Goal: Transaction & Acquisition: Purchase product/service

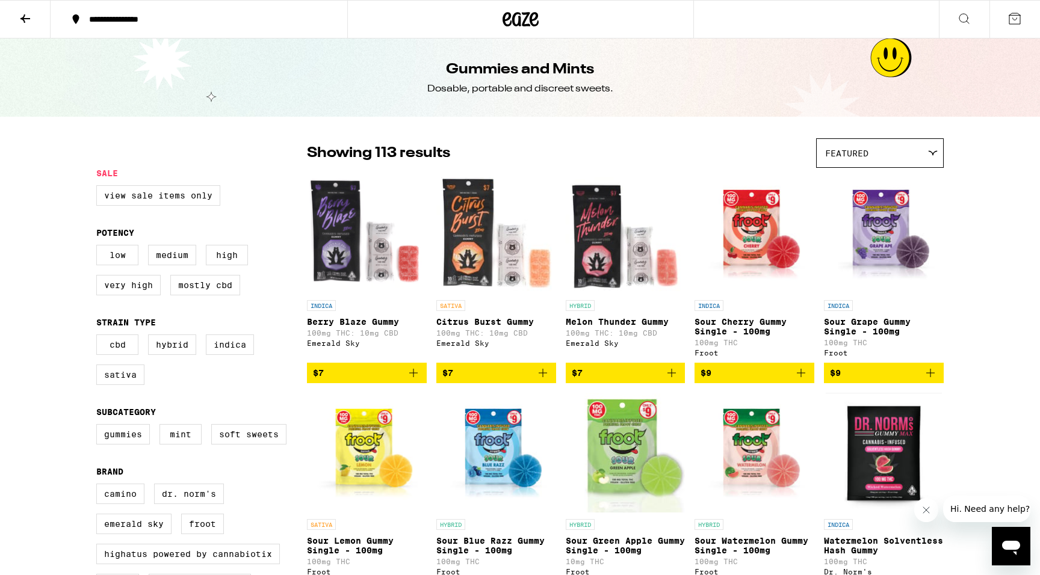
click at [22, 20] on icon at bounding box center [25, 18] width 14 height 14
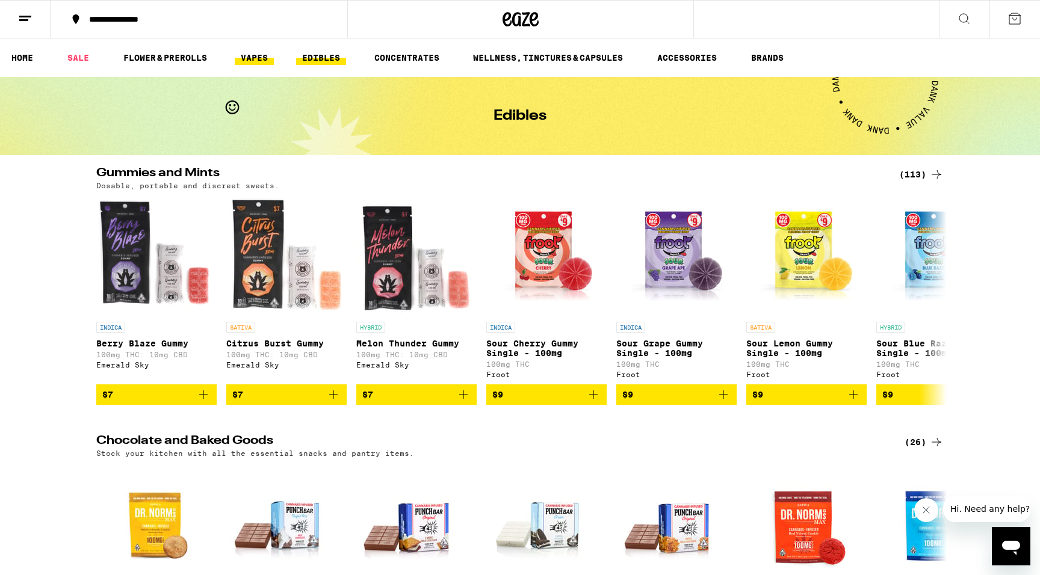
click at [268, 52] on link "VAPES" at bounding box center [254, 58] width 39 height 14
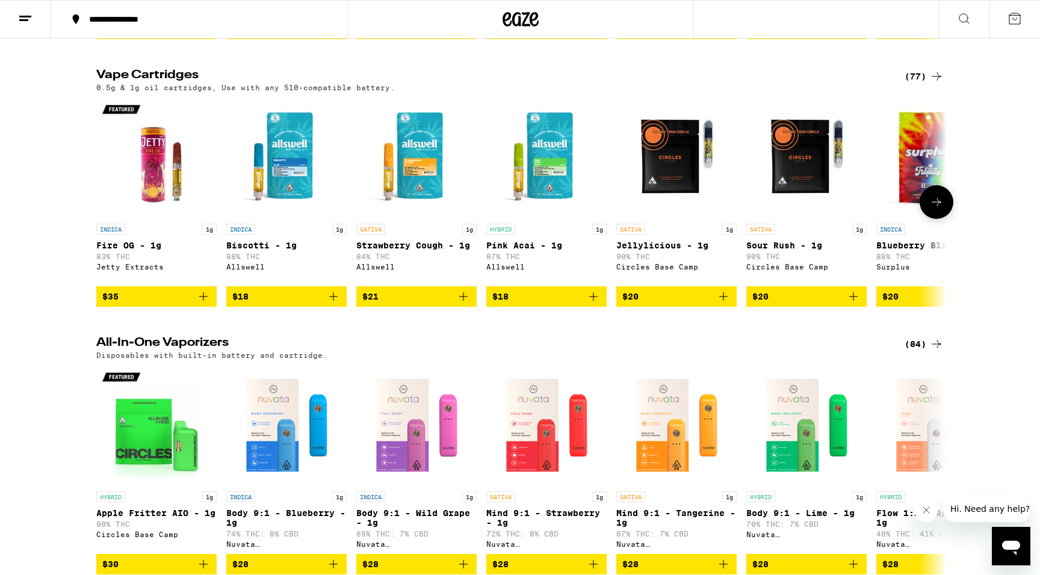
scroll to position [368, 0]
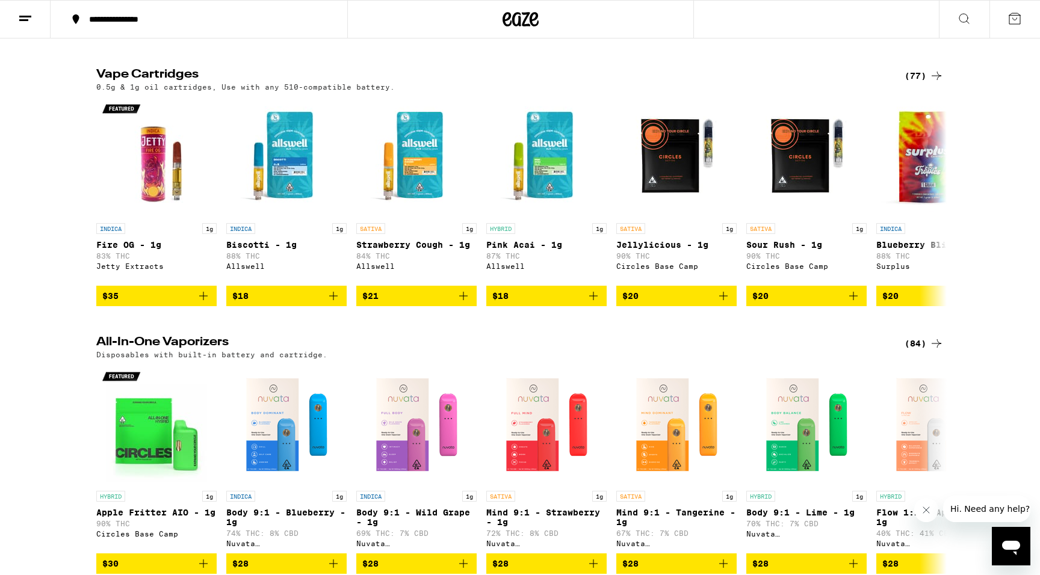
click at [915, 83] on div "(77)" at bounding box center [923, 76] width 39 height 14
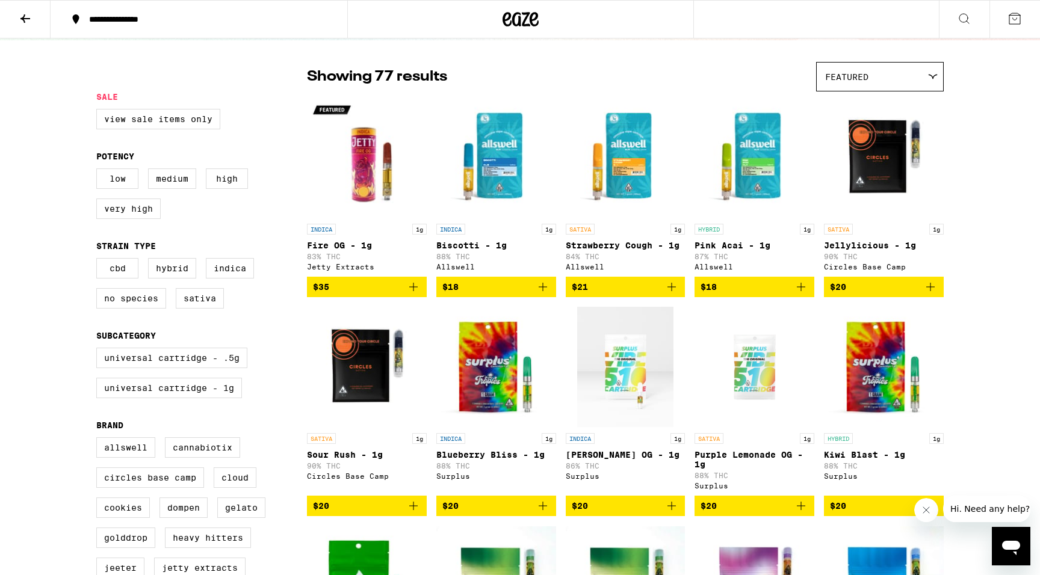
scroll to position [88, 0]
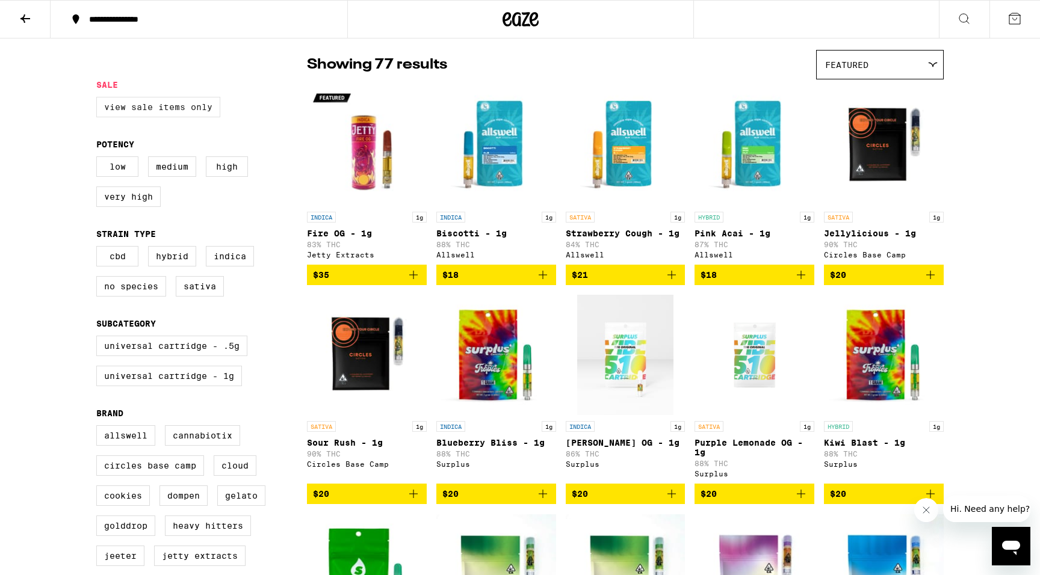
click at [155, 114] on label "View Sale Items Only" at bounding box center [158, 107] width 124 height 20
click at [99, 99] on input "View Sale Items Only" at bounding box center [99, 99] width 1 height 1
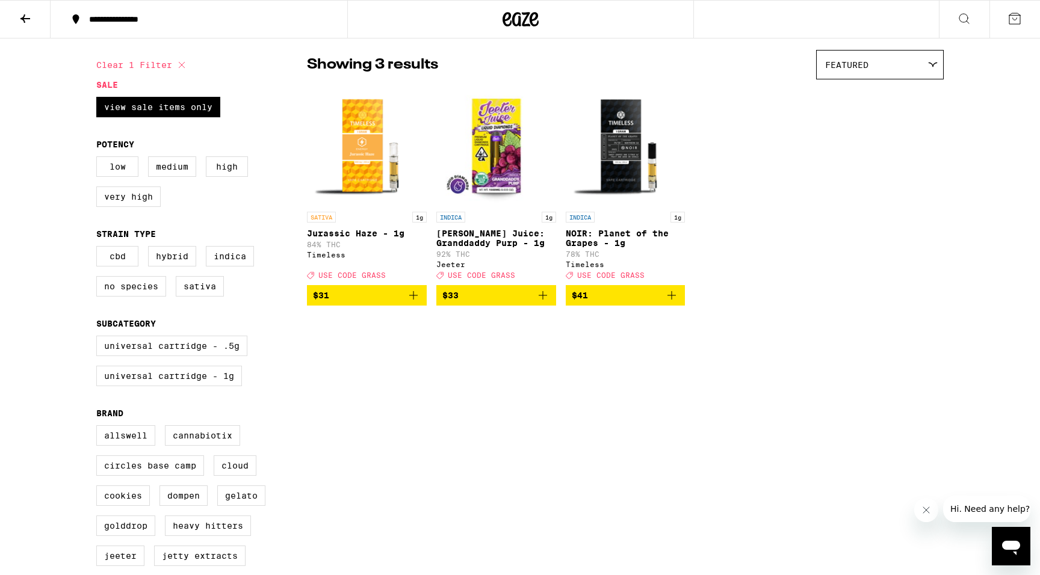
click at [182, 66] on icon at bounding box center [181, 65] width 14 height 14
checkbox input "false"
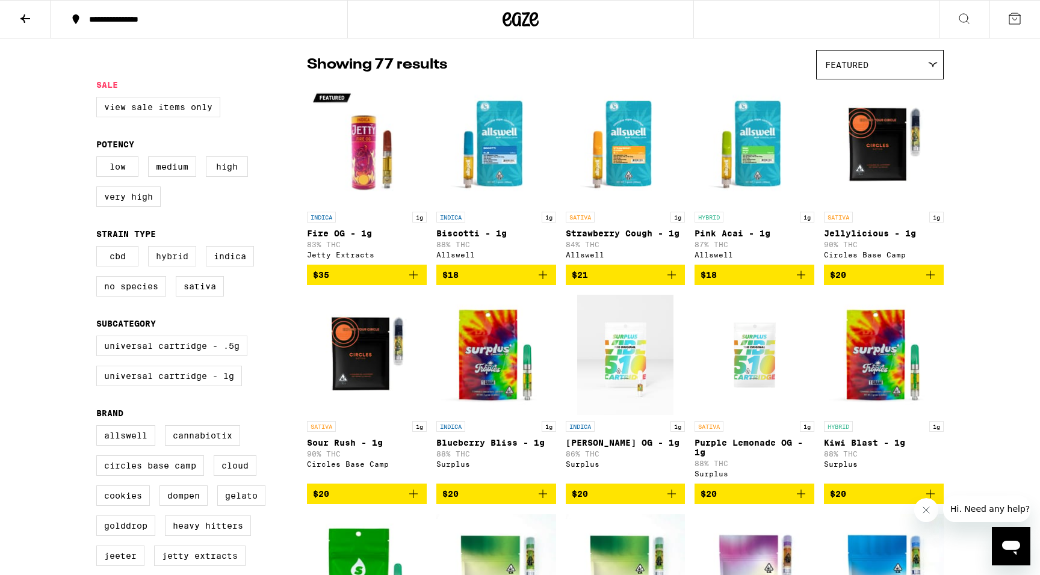
click at [159, 267] on label "Hybrid" at bounding box center [172, 256] width 48 height 20
click at [99, 249] on input "Hybrid" at bounding box center [99, 248] width 1 height 1
checkbox input "true"
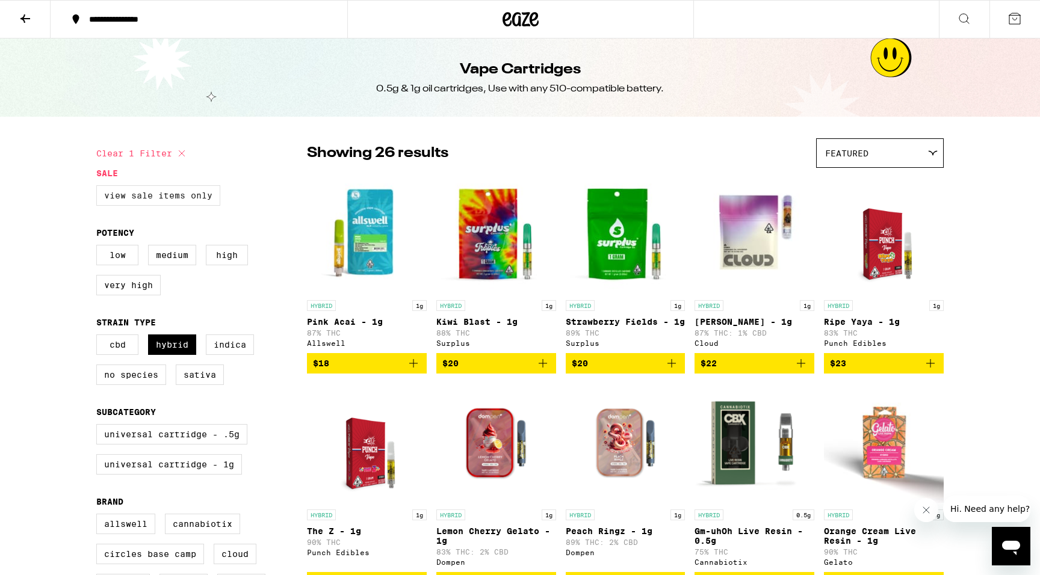
click at [154, 192] on label "View Sale Items Only" at bounding box center [158, 195] width 124 height 20
click at [99, 188] on input "View Sale Items Only" at bounding box center [99, 187] width 1 height 1
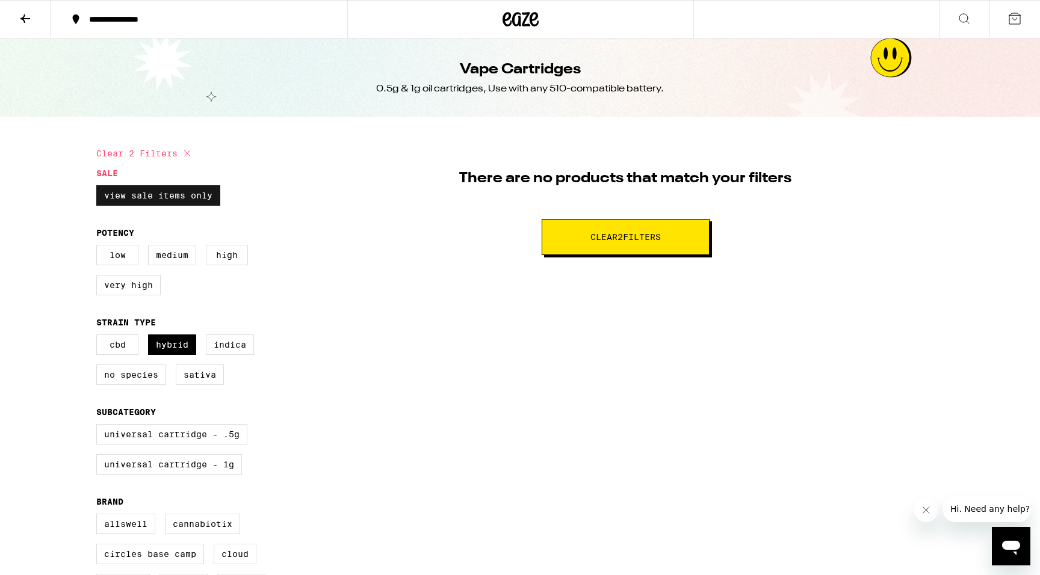
click at [185, 203] on label "View Sale Items Only" at bounding box center [158, 195] width 124 height 20
click at [99, 188] on input "View Sale Items Only" at bounding box center [99, 187] width 1 height 1
checkbox input "false"
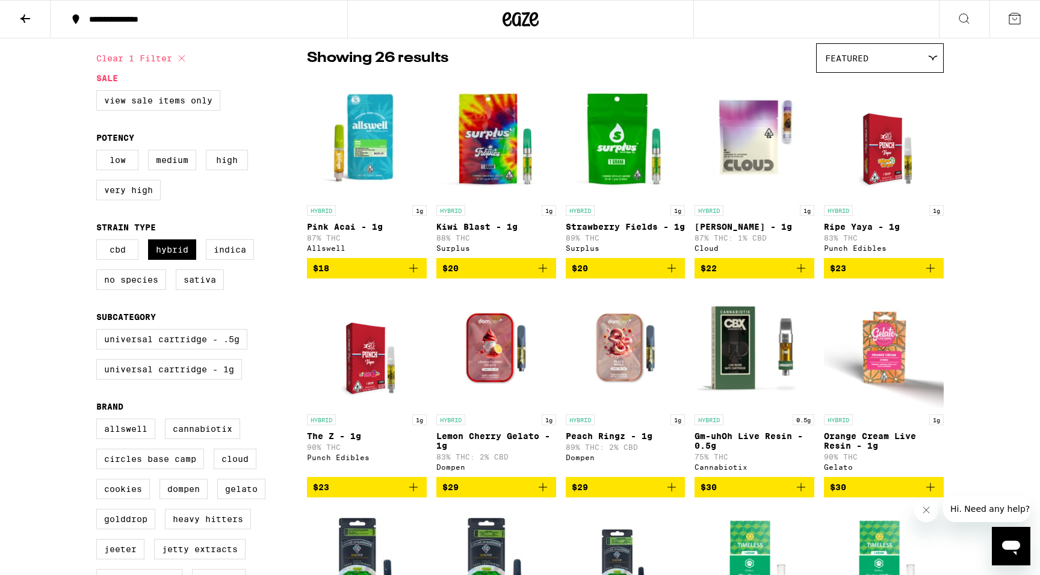
scroll to position [93, 0]
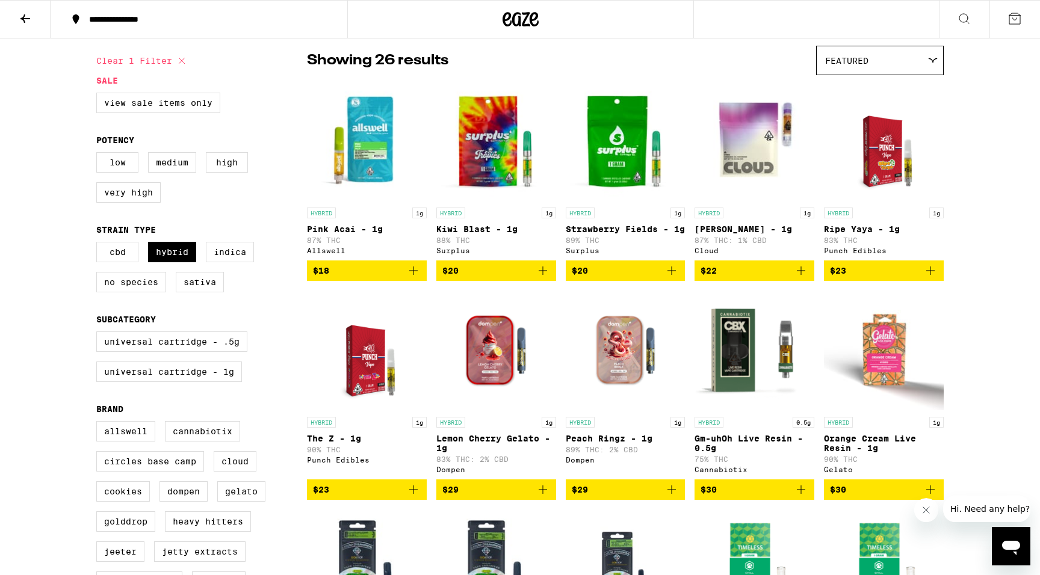
click at [548, 278] on icon "Add to bag" at bounding box center [543, 271] width 14 height 14
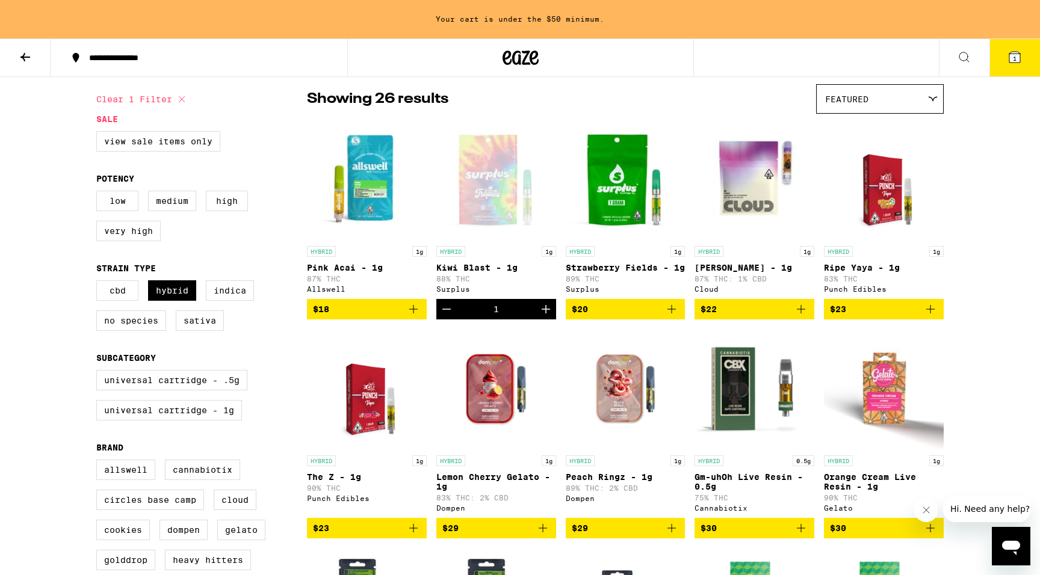
scroll to position [131, 0]
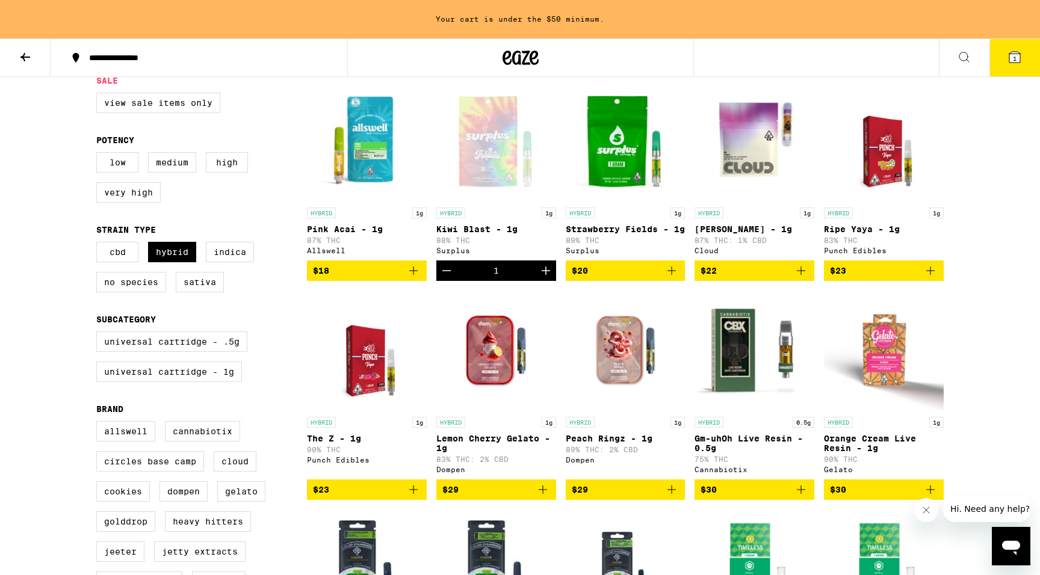
click at [674, 278] on icon "Add to bag" at bounding box center [671, 271] width 14 height 14
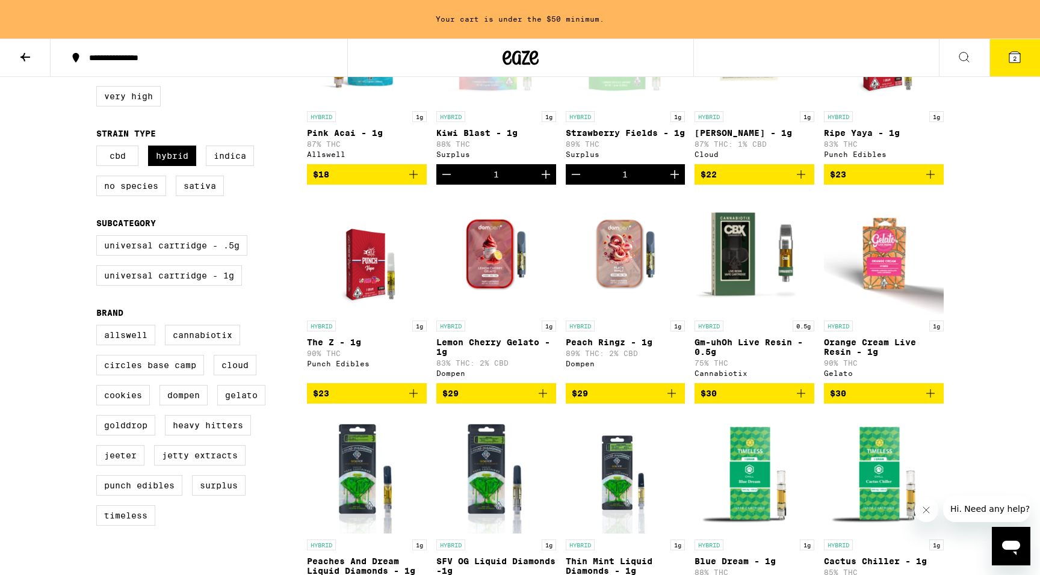
scroll to position [0, 0]
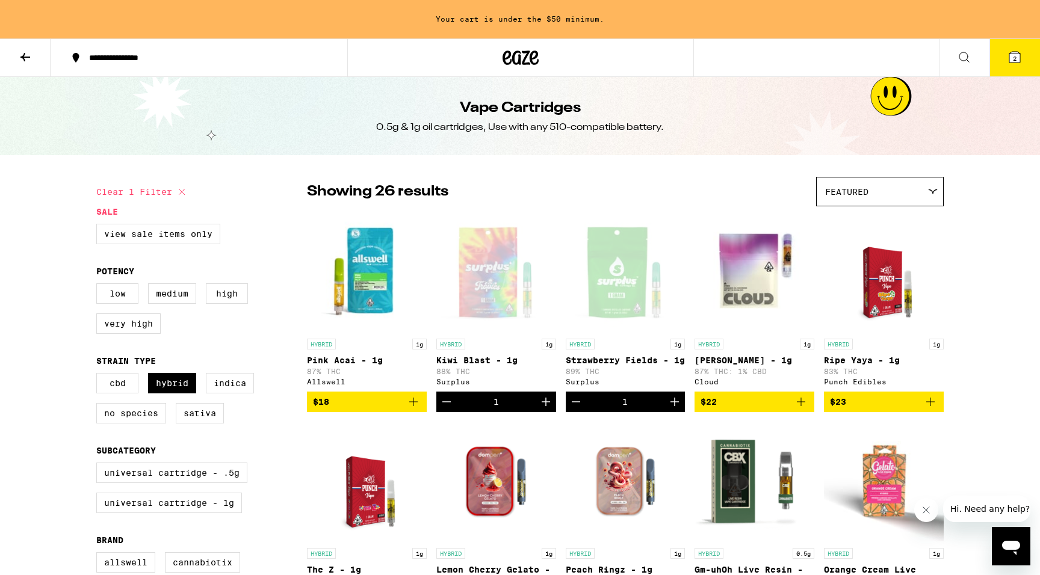
click at [25, 54] on icon at bounding box center [25, 57] width 14 height 14
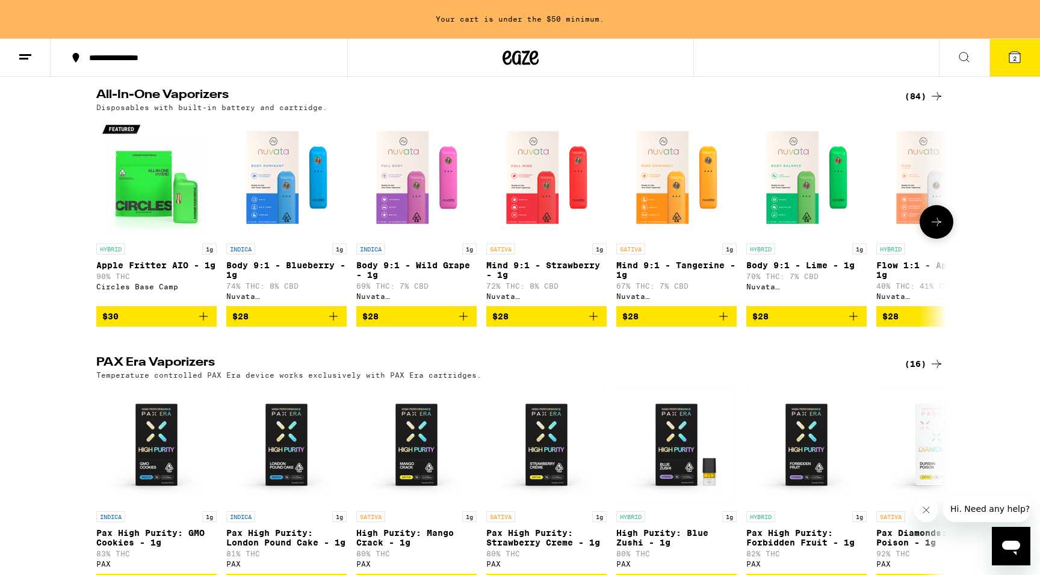
scroll to position [657, 0]
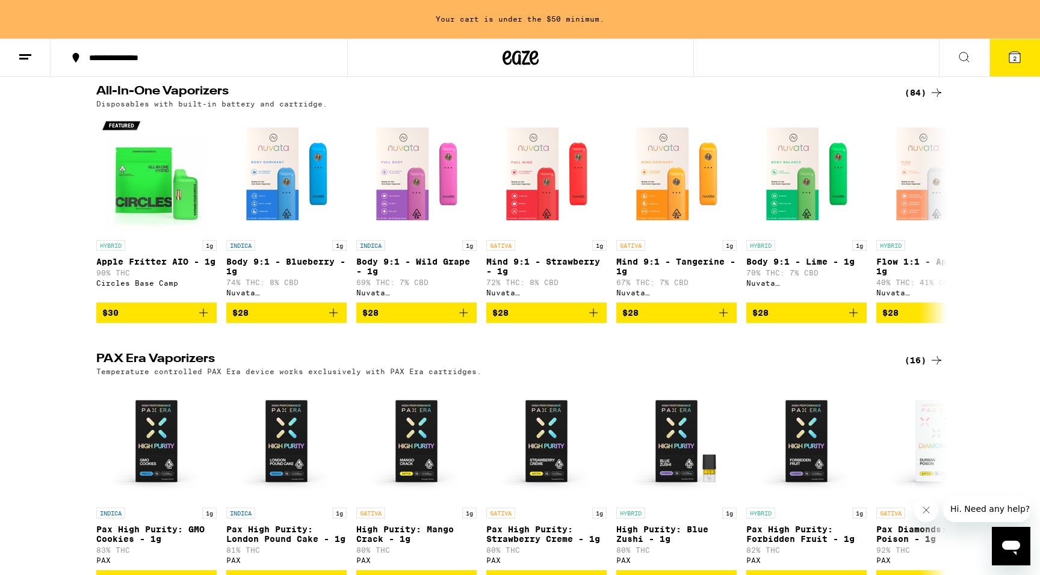
click at [913, 100] on div "(84)" at bounding box center [923, 92] width 39 height 14
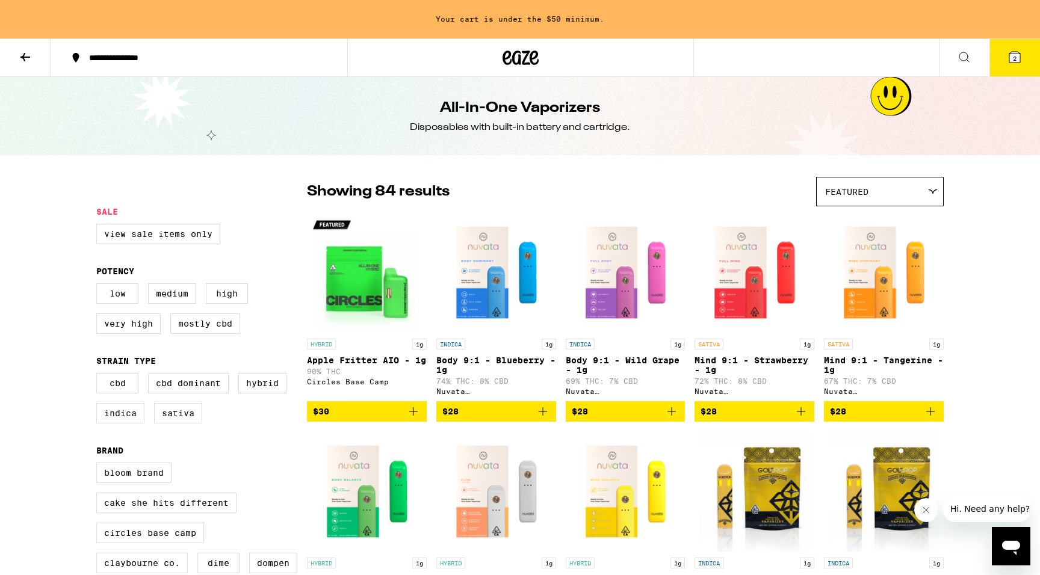
click at [264, 380] on fieldset "Strain Type CBD CBD Dominant Hybrid Indica Sativa" at bounding box center [201, 394] width 211 height 77
click at [263, 392] on label "Hybrid" at bounding box center [262, 383] width 48 height 20
click at [99, 375] on input "Hybrid" at bounding box center [99, 375] width 1 height 1
checkbox input "true"
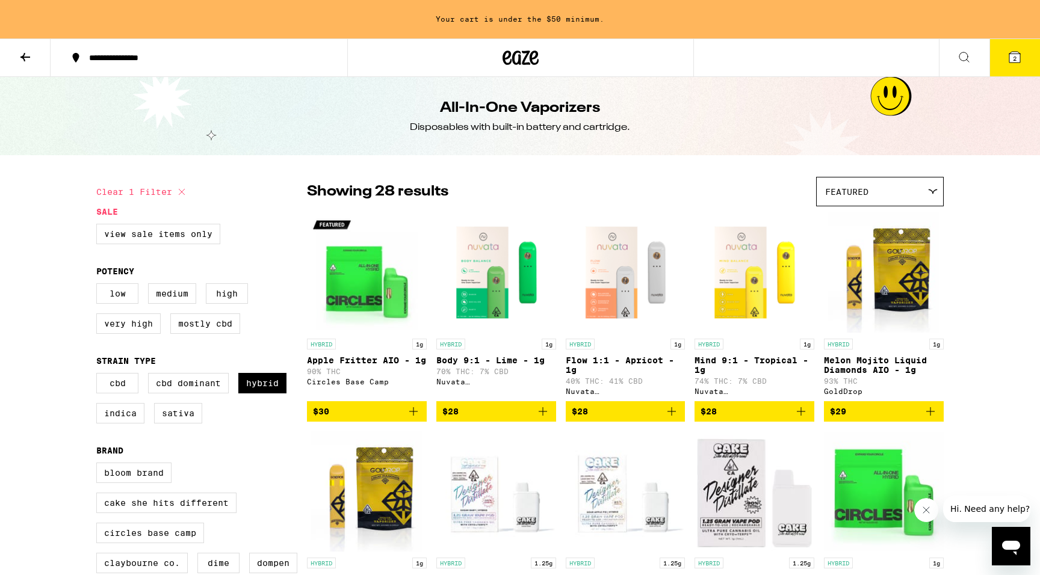
click at [908, 194] on div "Featured" at bounding box center [880, 192] width 126 height 28
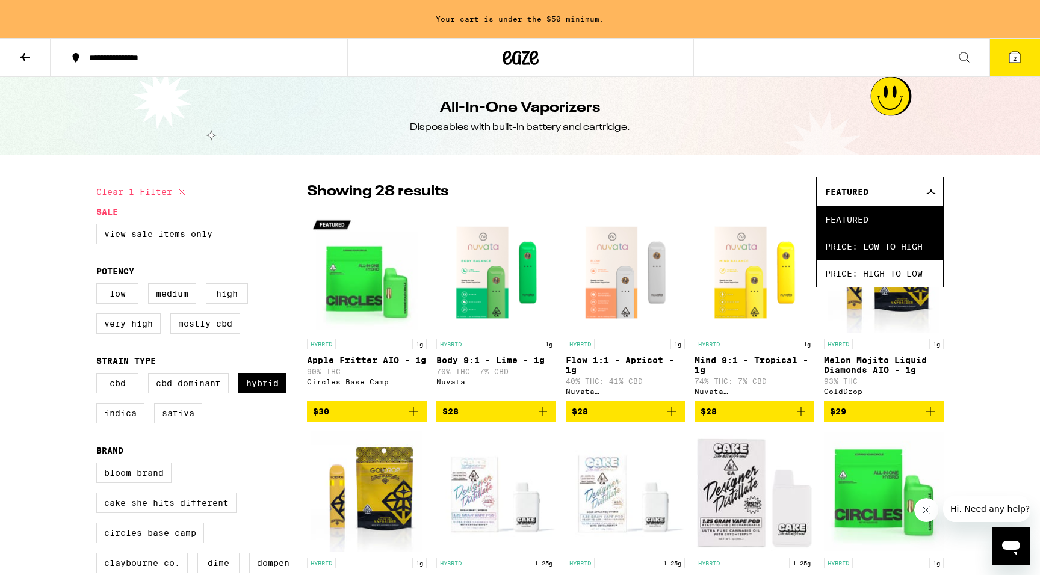
click at [896, 247] on span "Price: Low to High" at bounding box center [880, 246] width 110 height 27
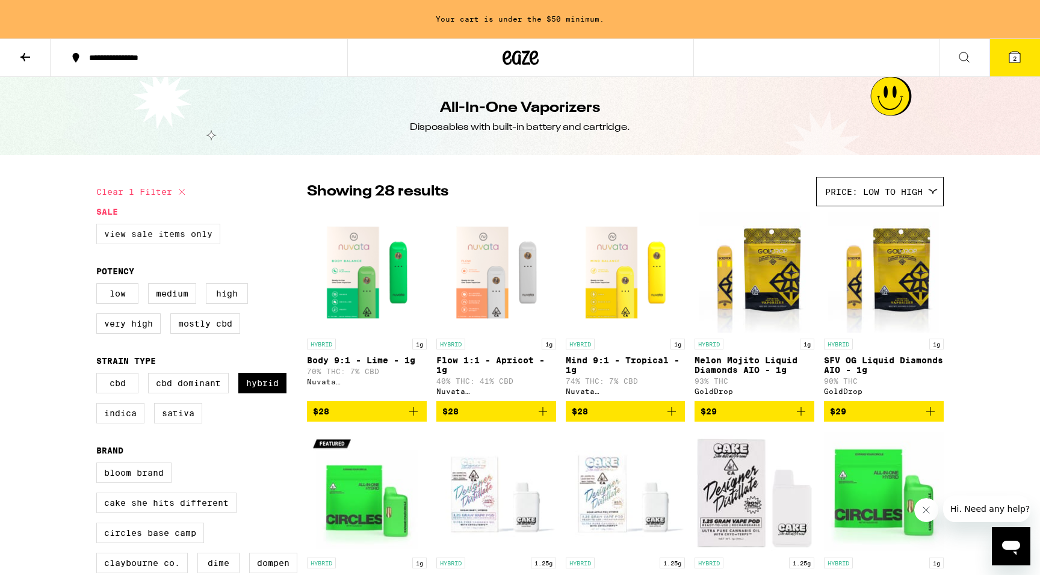
click at [134, 236] on label "View Sale Items Only" at bounding box center [158, 234] width 124 height 20
click at [99, 226] on input "View Sale Items Only" at bounding box center [99, 226] width 1 height 1
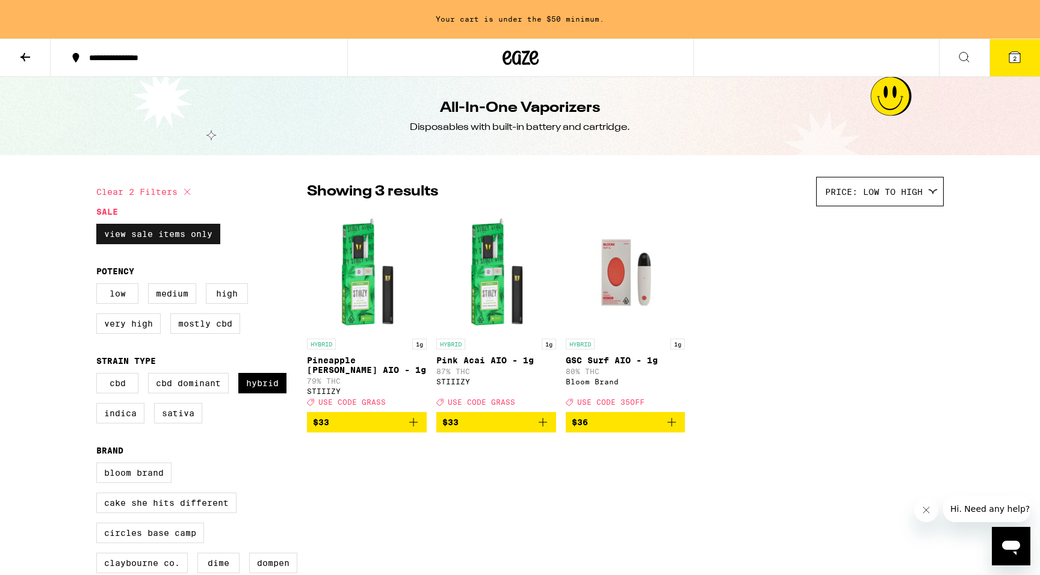
click at [176, 233] on label "View Sale Items Only" at bounding box center [158, 234] width 124 height 20
click at [99, 226] on input "View Sale Items Only" at bounding box center [99, 226] width 1 height 1
checkbox input "false"
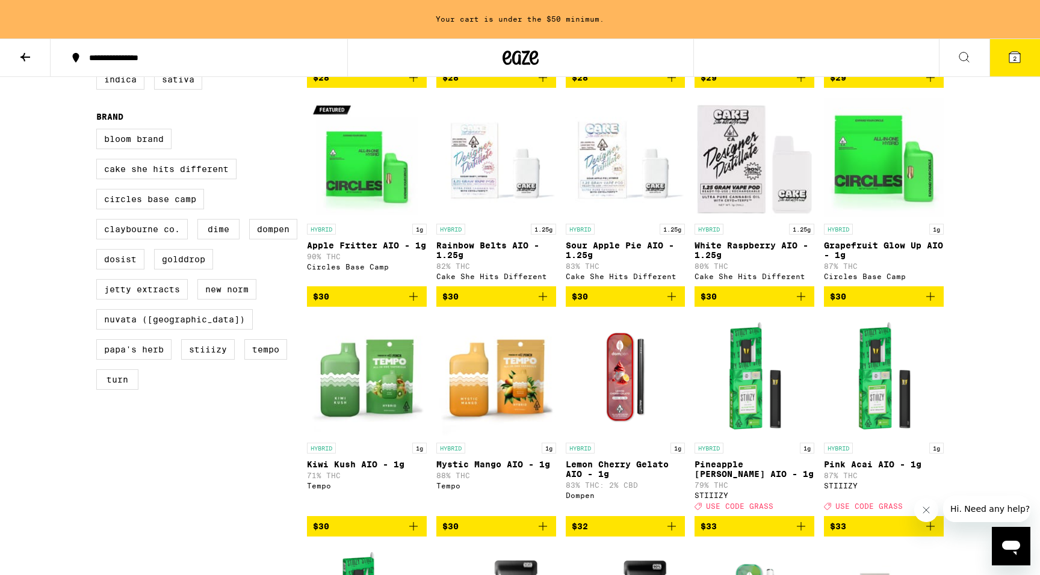
scroll to position [324, 0]
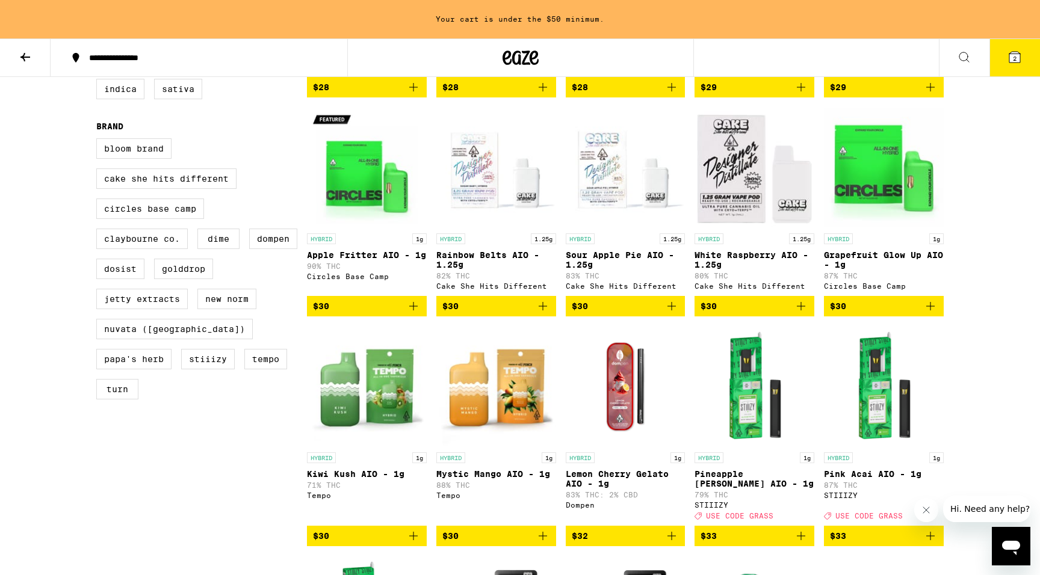
click at [14, 51] on button at bounding box center [25, 58] width 51 height 38
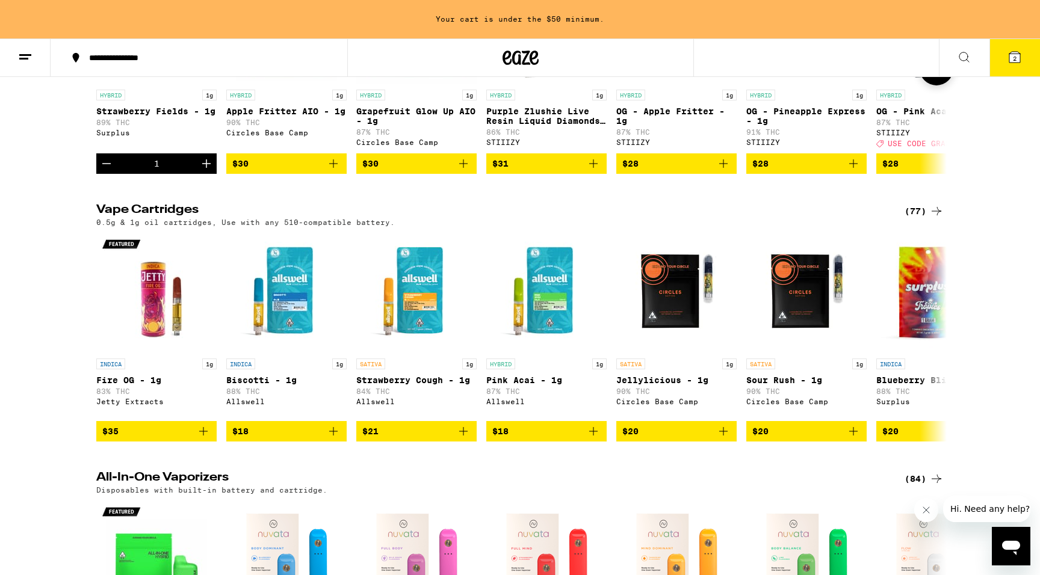
scroll to position [320, 0]
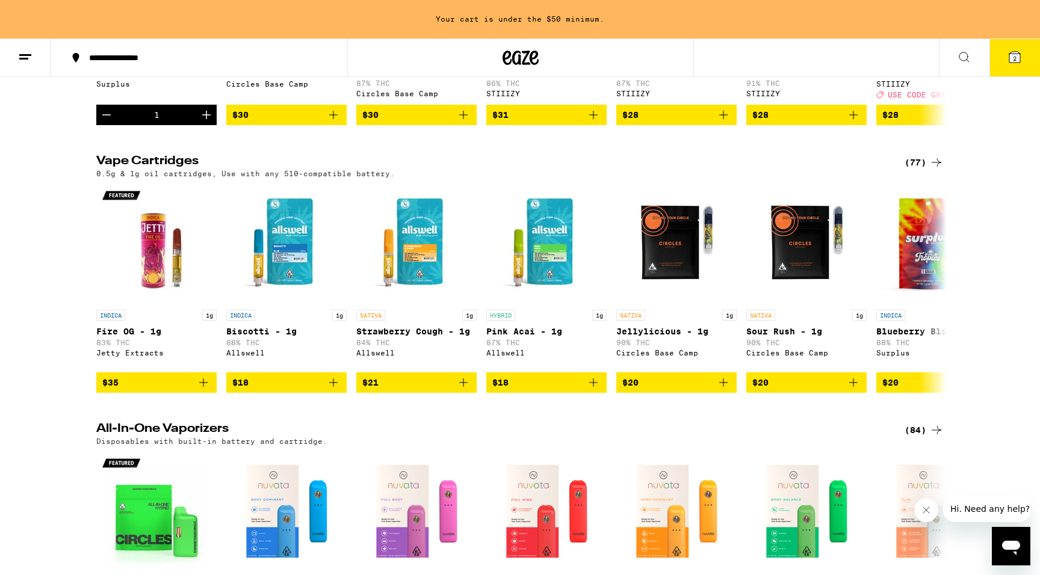
click at [934, 168] on icon at bounding box center [936, 162] width 14 height 14
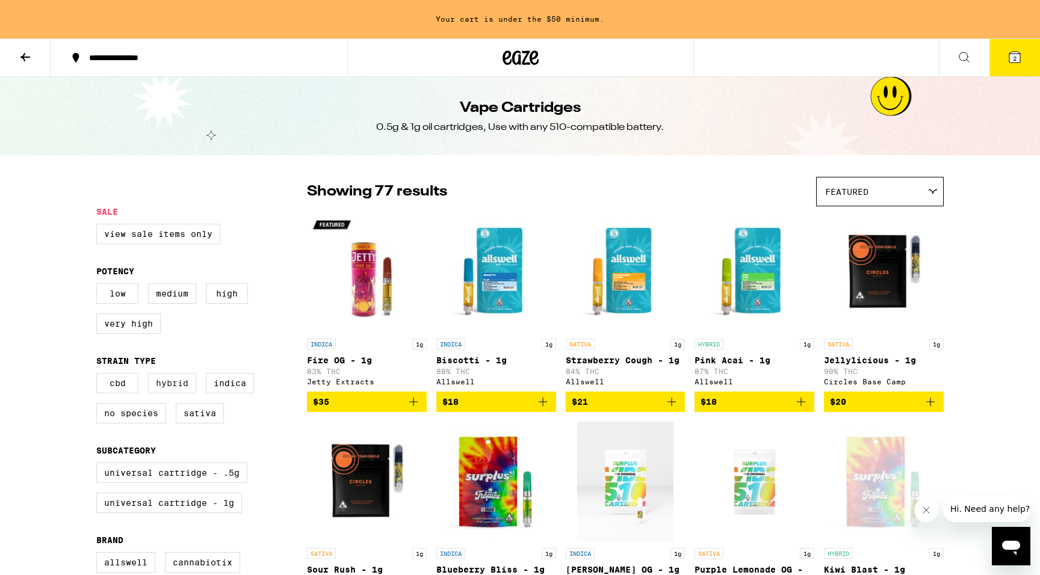
click at [170, 390] on label "Hybrid" at bounding box center [172, 383] width 48 height 20
click at [99, 375] on input "Hybrid" at bounding box center [99, 375] width 1 height 1
checkbox input "true"
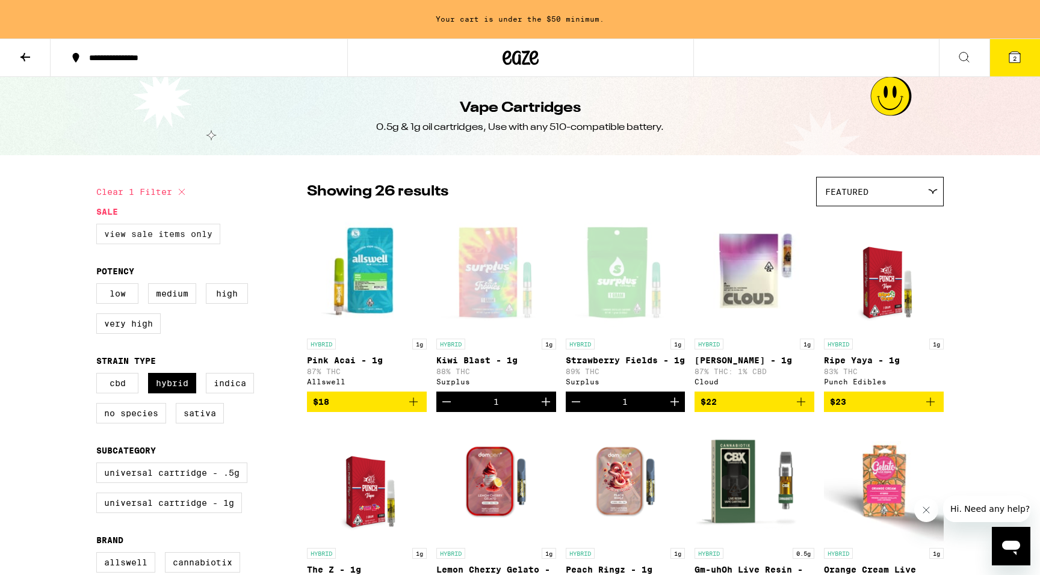
click at [173, 235] on label "View Sale Items Only" at bounding box center [158, 234] width 124 height 20
click at [99, 226] on input "View Sale Items Only" at bounding box center [99, 226] width 1 height 1
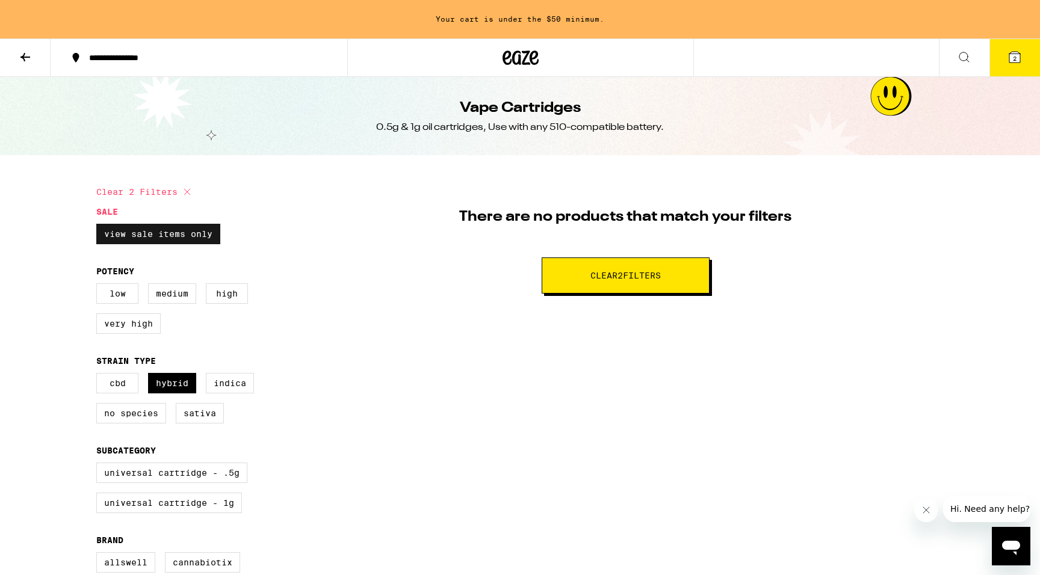
click at [173, 235] on label "View Sale Items Only" at bounding box center [158, 234] width 124 height 20
click at [99, 226] on input "View Sale Items Only" at bounding box center [99, 226] width 1 height 1
checkbox input "false"
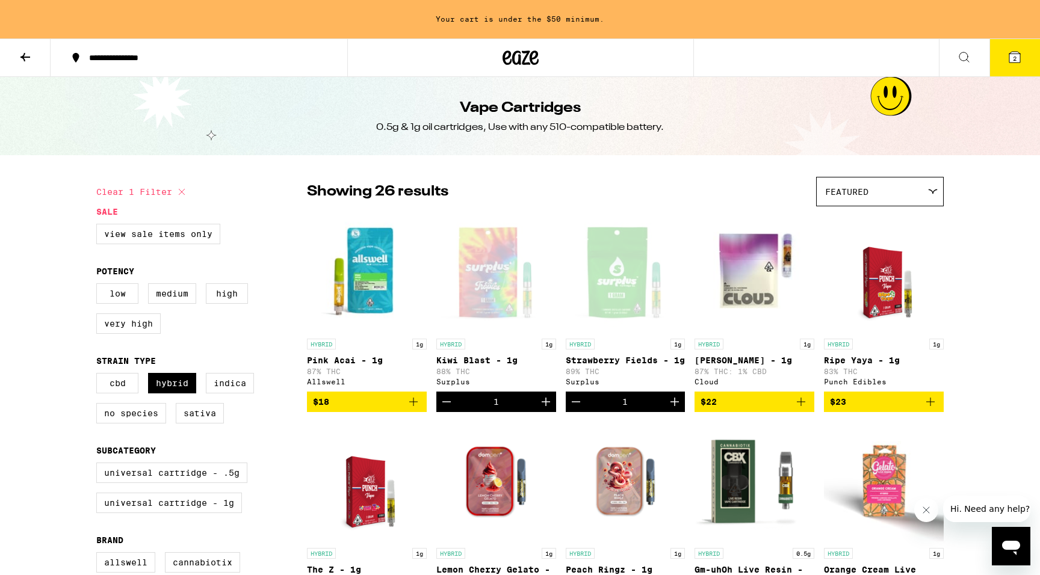
click at [877, 197] on div "Featured" at bounding box center [880, 192] width 126 height 28
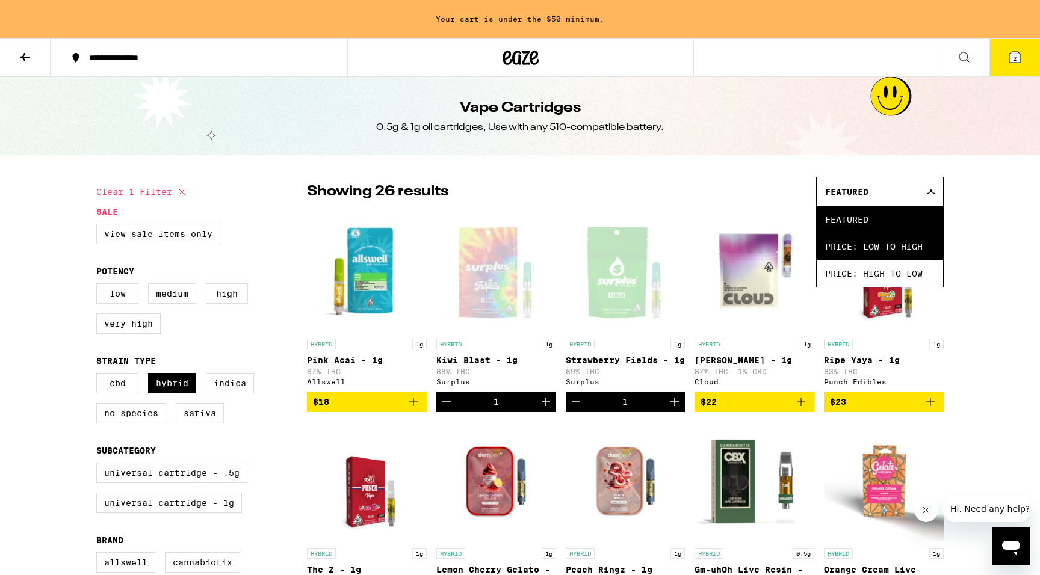
click at [857, 244] on span "Price: Low to High" at bounding box center [880, 246] width 110 height 27
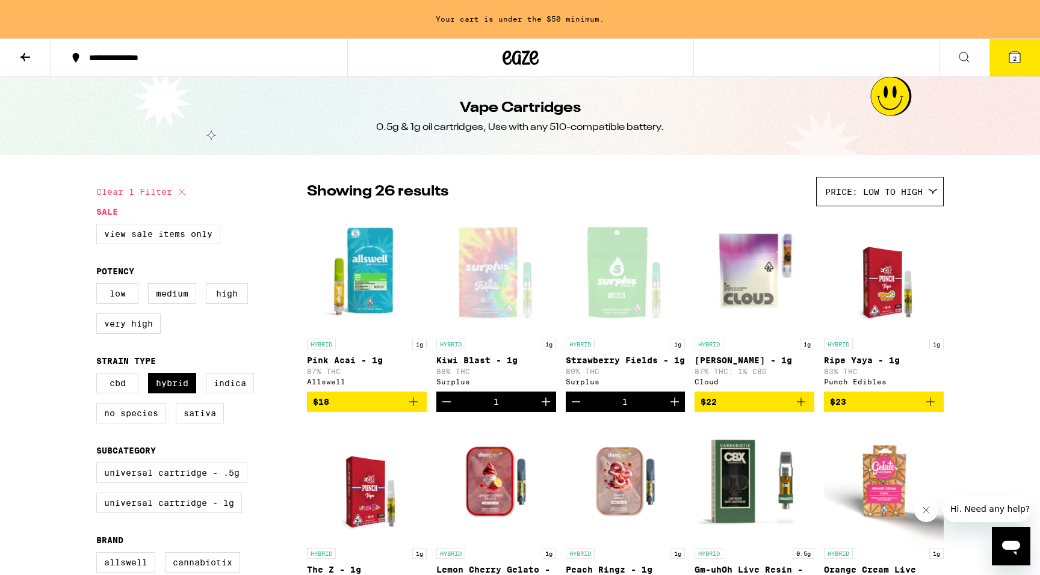
click at [27, 59] on icon at bounding box center [25, 57] width 14 height 14
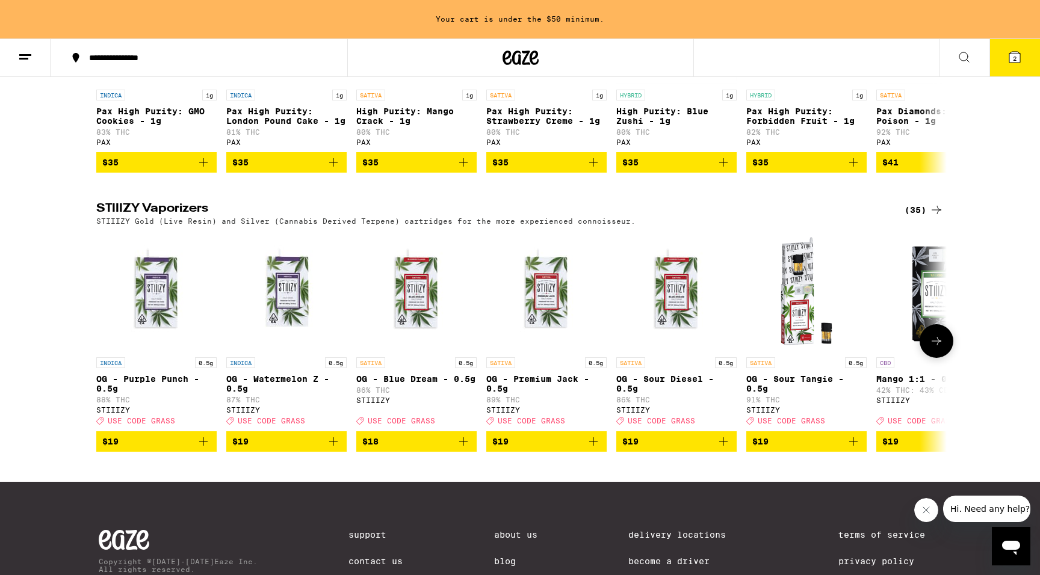
scroll to position [1079, 0]
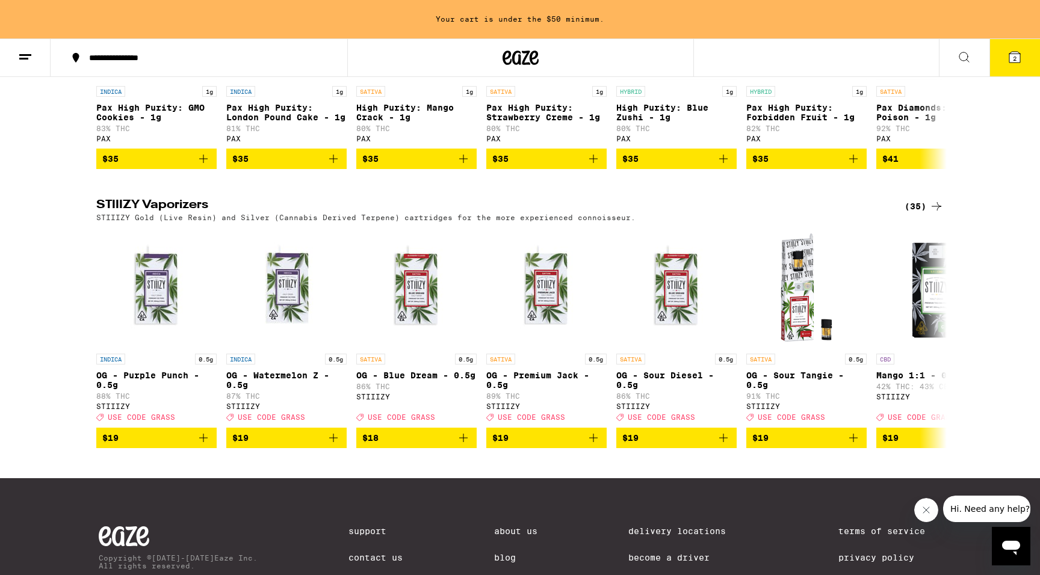
click at [914, 221] on div "STIIIZY Gold (Live Resin) and Silver (Cannabis Derived Terpene) cartridges for …" at bounding box center [519, 218] width 847 height 8
click at [914, 214] on div "(35)" at bounding box center [923, 206] width 39 height 14
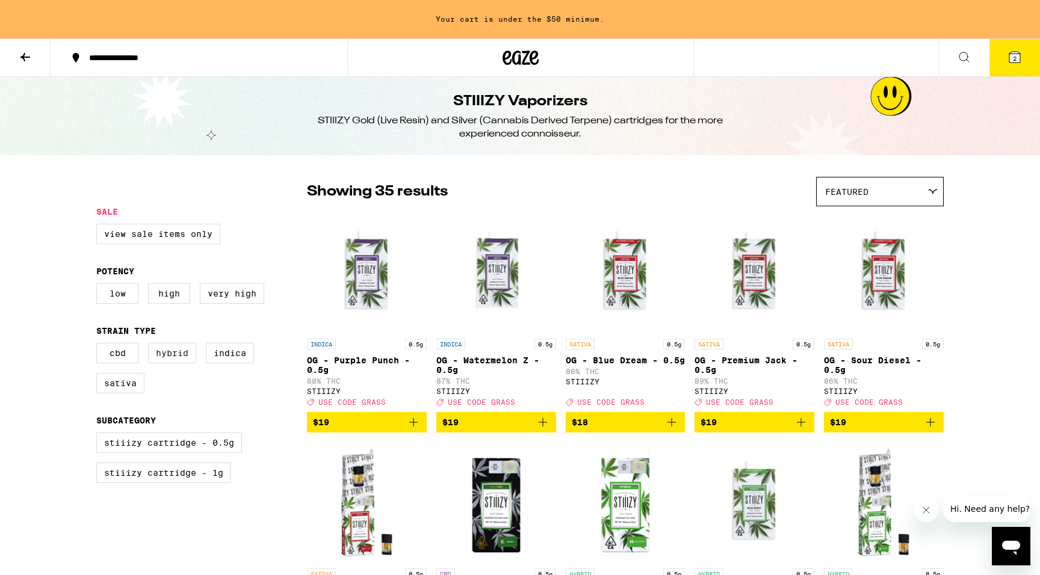
click at [165, 363] on label "Hybrid" at bounding box center [172, 353] width 48 height 20
click at [99, 345] on input "Hybrid" at bounding box center [99, 345] width 1 height 1
checkbox input "true"
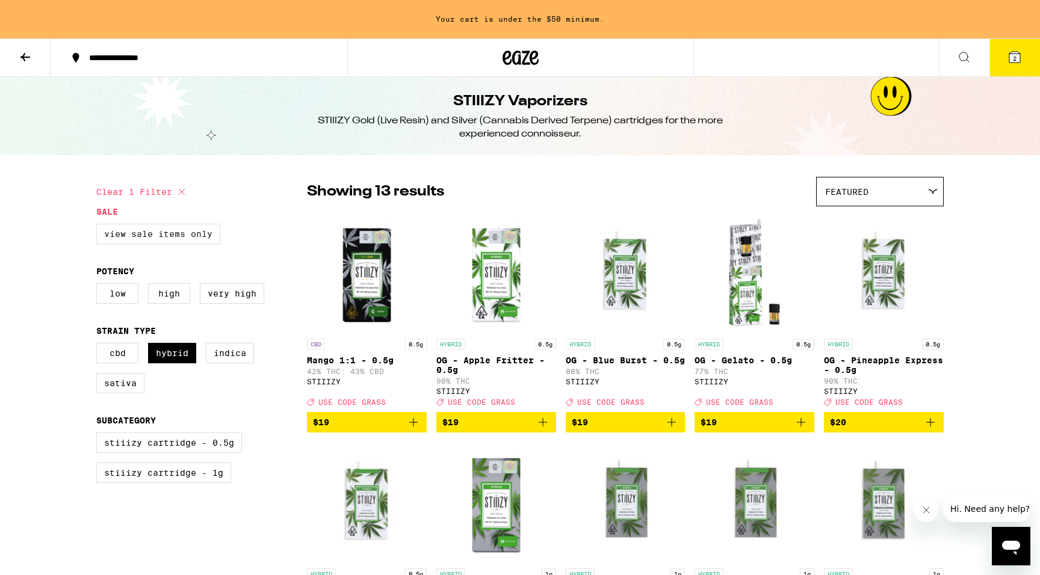
click at [155, 226] on label "View Sale Items Only" at bounding box center [158, 234] width 124 height 20
click at [99, 226] on input "View Sale Items Only" at bounding box center [99, 226] width 1 height 1
checkbox input "true"
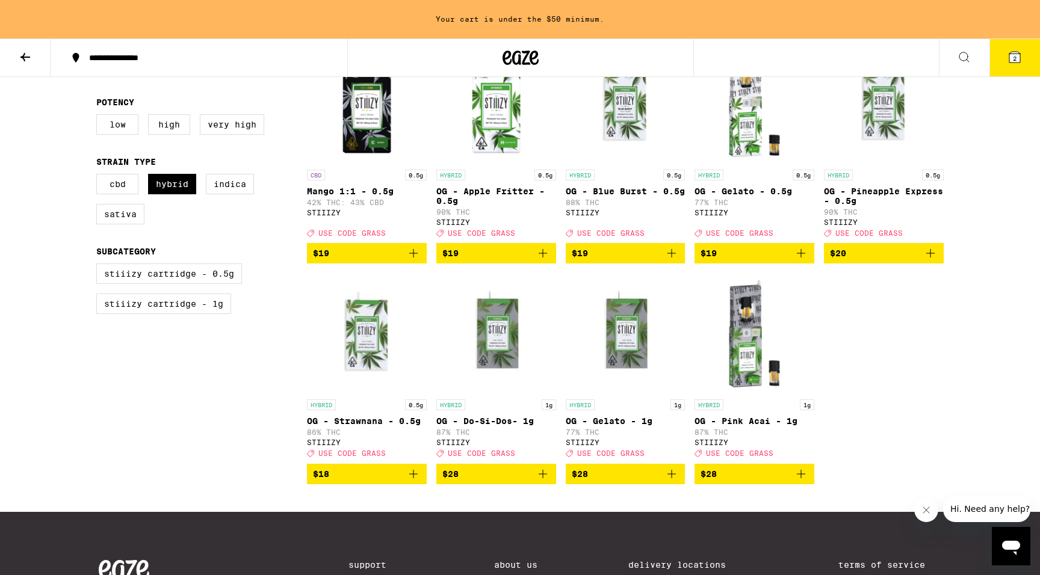
scroll to position [172, 0]
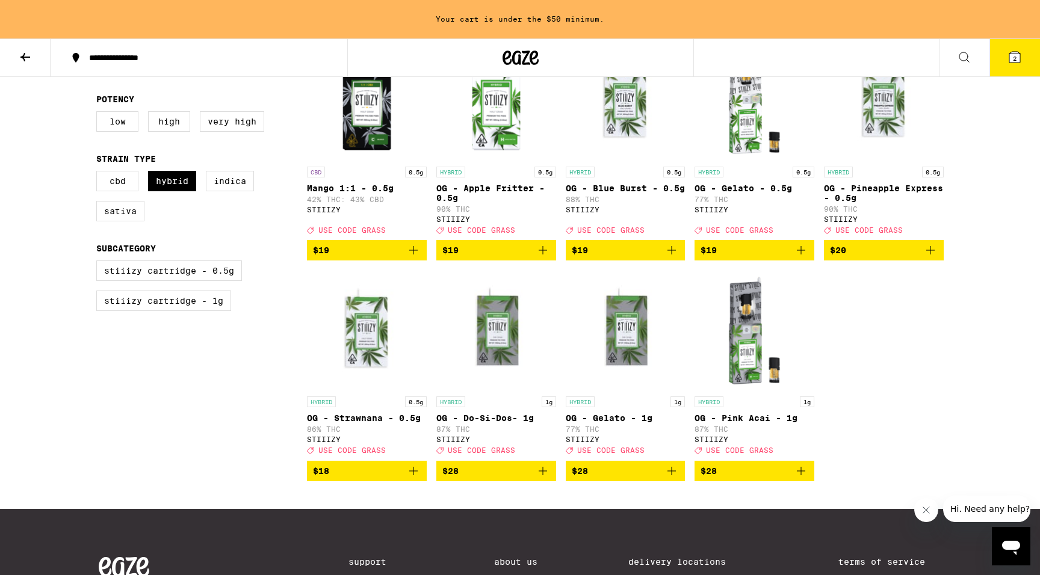
click at [540, 478] on icon "Add to bag" at bounding box center [543, 471] width 14 height 14
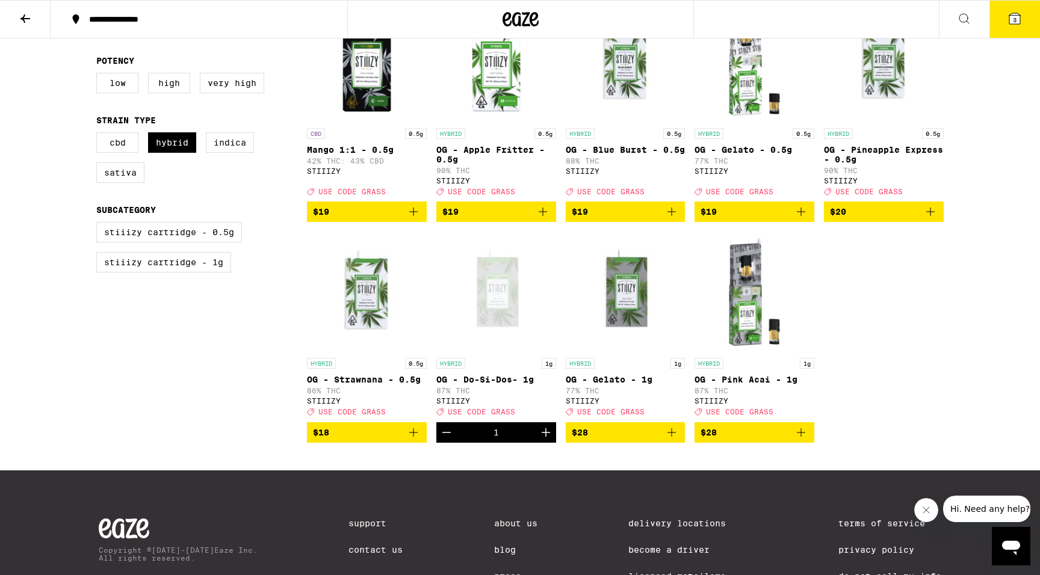
scroll to position [134, 0]
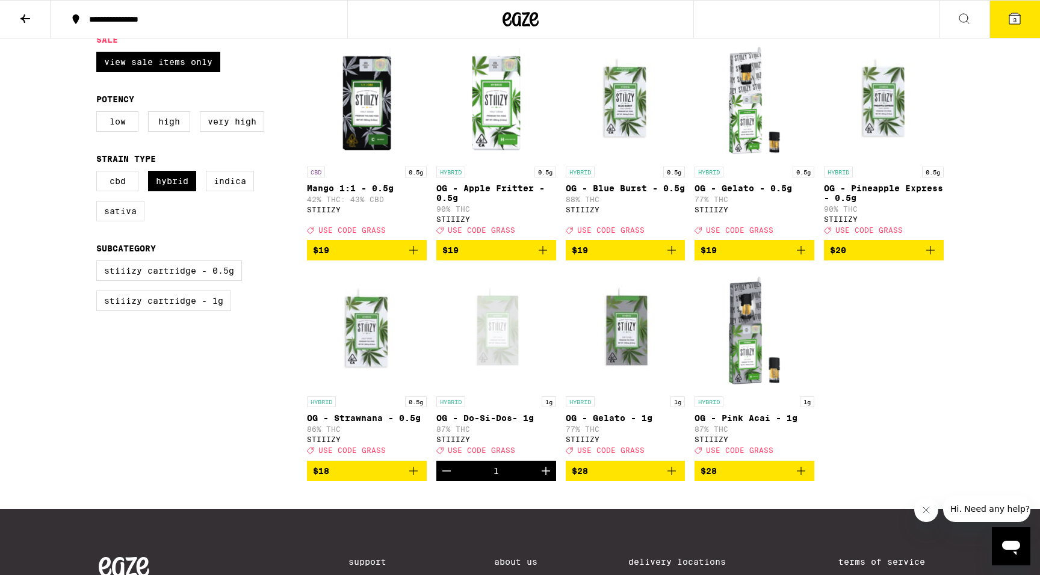
click at [669, 478] on icon "Add to bag" at bounding box center [671, 471] width 14 height 14
click at [803, 478] on icon "Add to bag" at bounding box center [801, 471] width 14 height 14
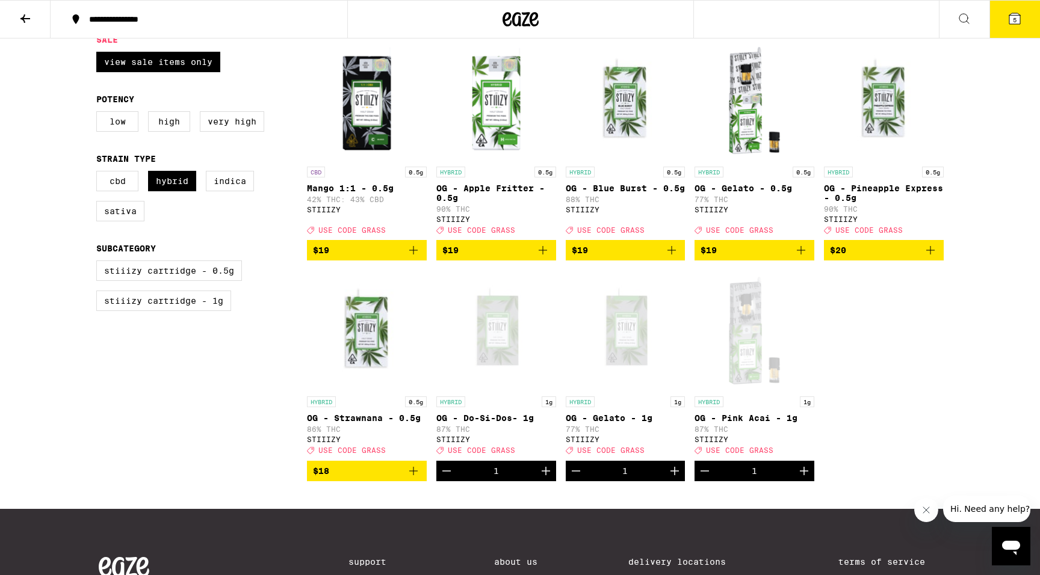
click at [1001, 20] on button "5" at bounding box center [1014, 19] width 51 height 37
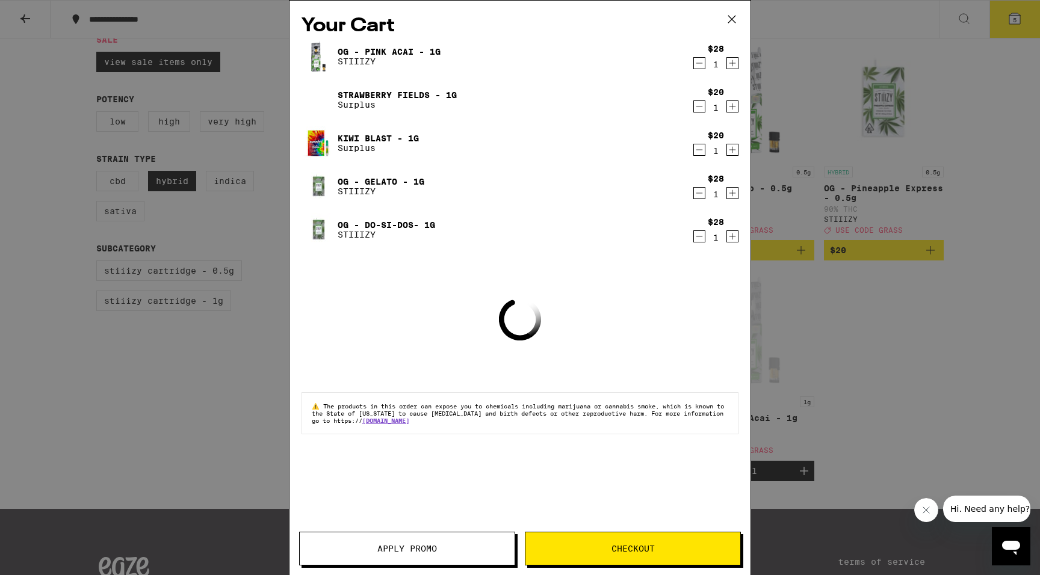
click at [358, 549] on span "Apply Promo" at bounding box center [407, 549] width 215 height 8
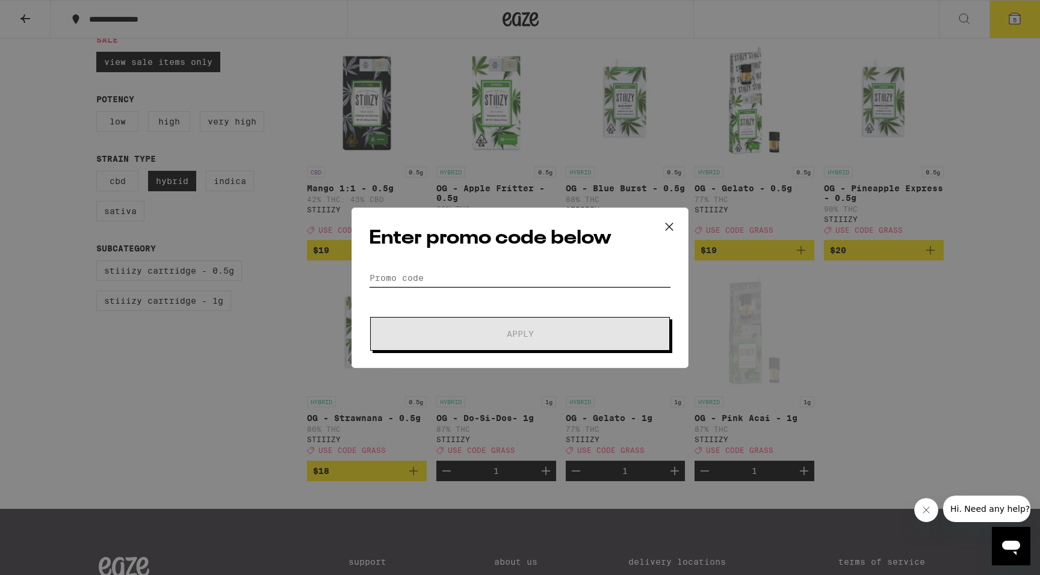
click at [410, 282] on input "Promo Code" at bounding box center [520, 278] width 302 height 18
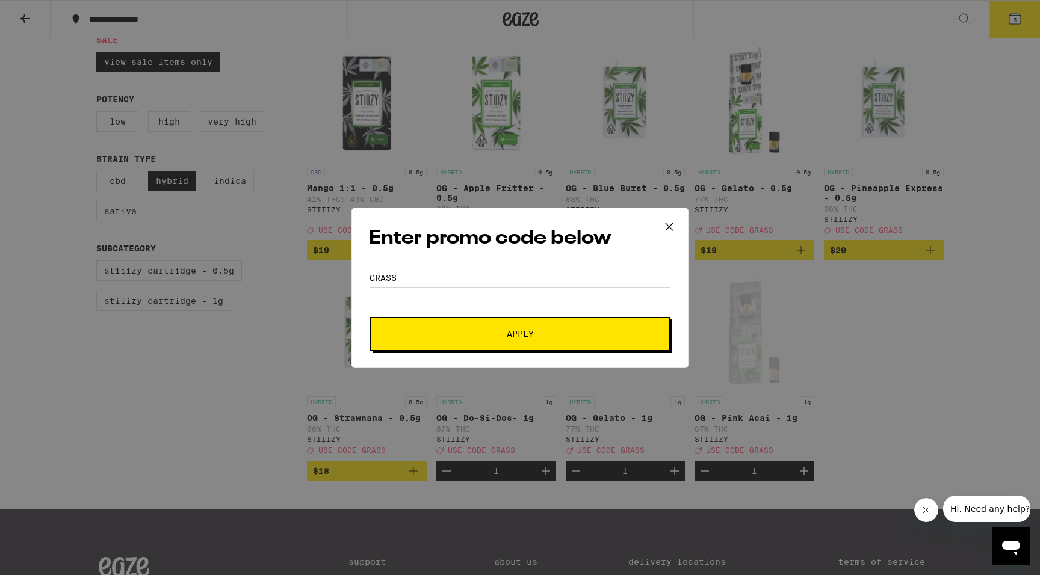
type input "grass"
click at [478, 336] on span "Apply" at bounding box center [520, 334] width 217 height 8
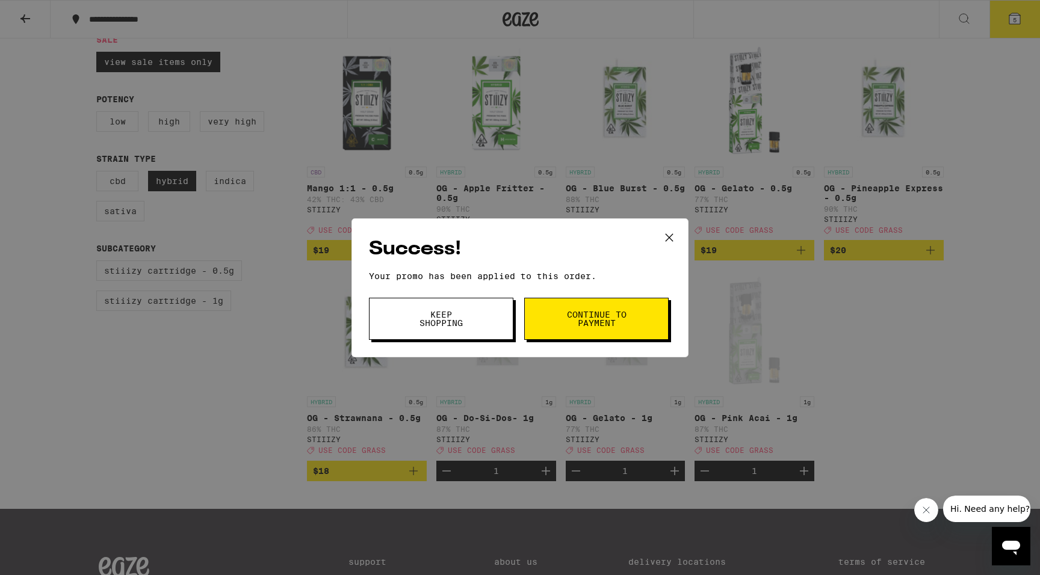
click at [409, 324] on button "Keep Shopping" at bounding box center [441, 319] width 144 height 42
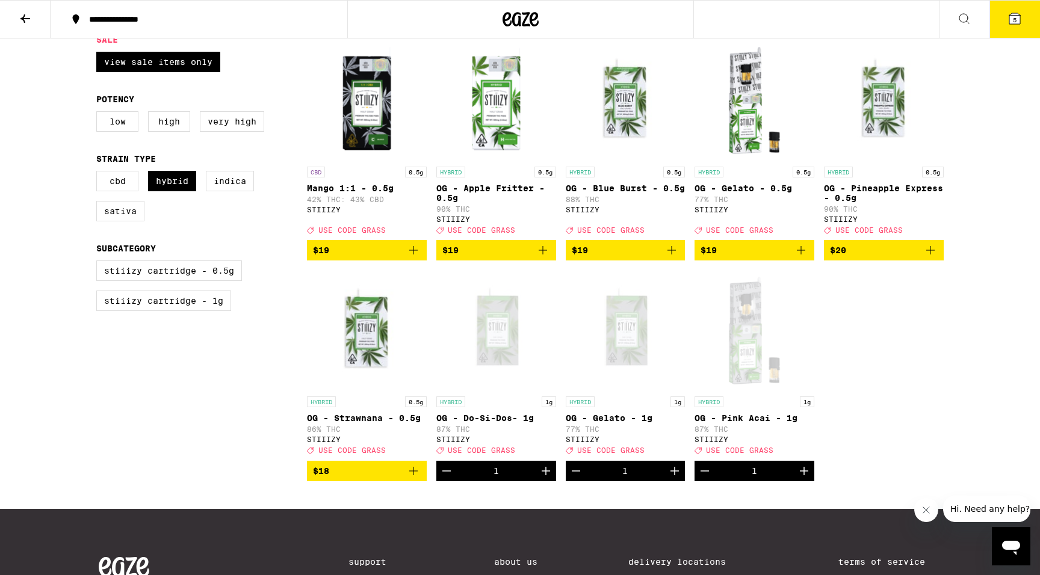
click at [30, 14] on icon at bounding box center [25, 18] width 14 height 14
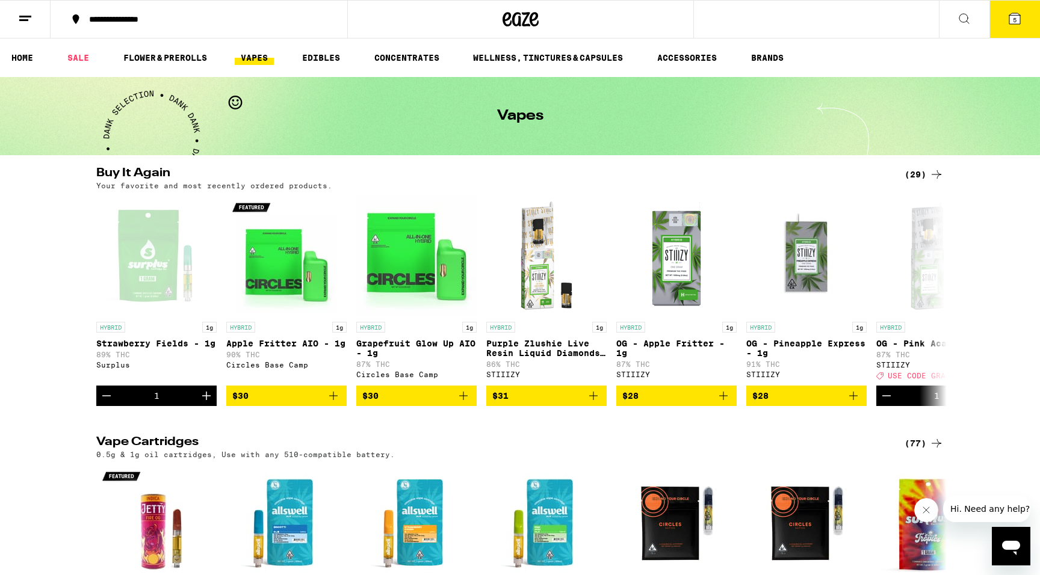
click at [1021, 13] on icon at bounding box center [1014, 18] width 14 height 14
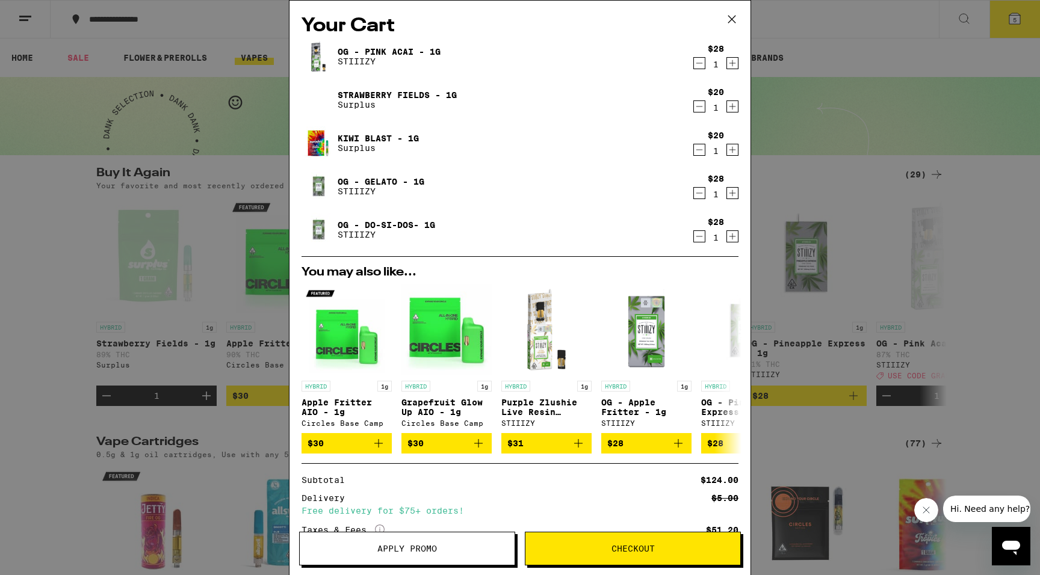
click at [731, 111] on icon "Increment" at bounding box center [732, 106] width 11 height 14
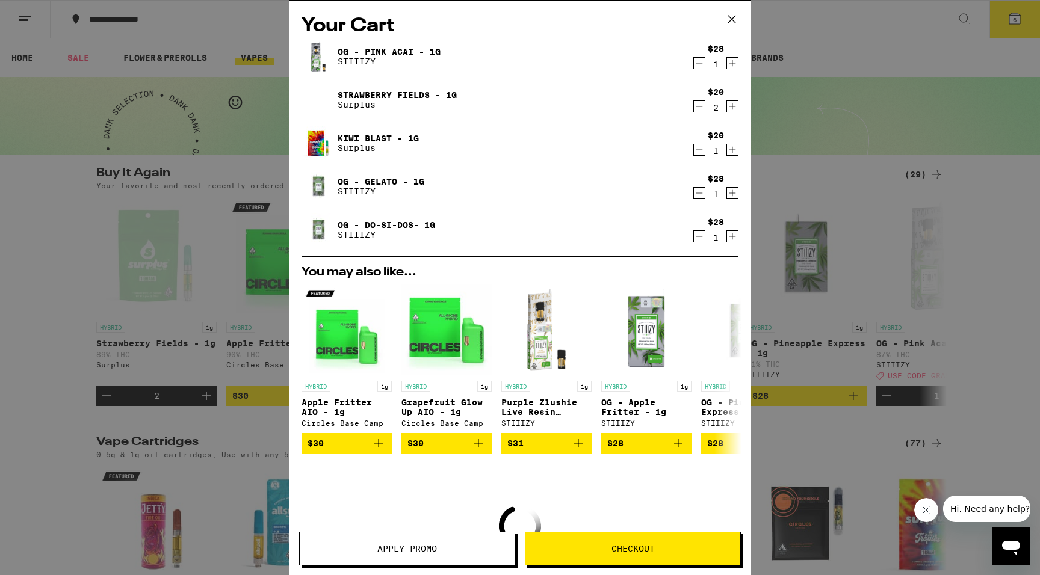
click at [733, 155] on icon "Increment" at bounding box center [732, 150] width 11 height 14
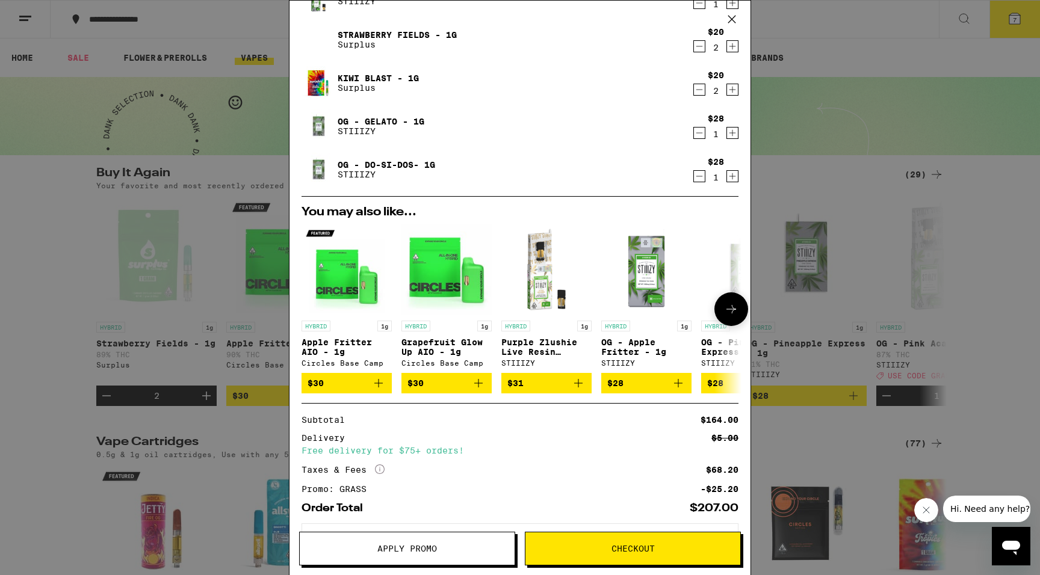
scroll to position [116, 0]
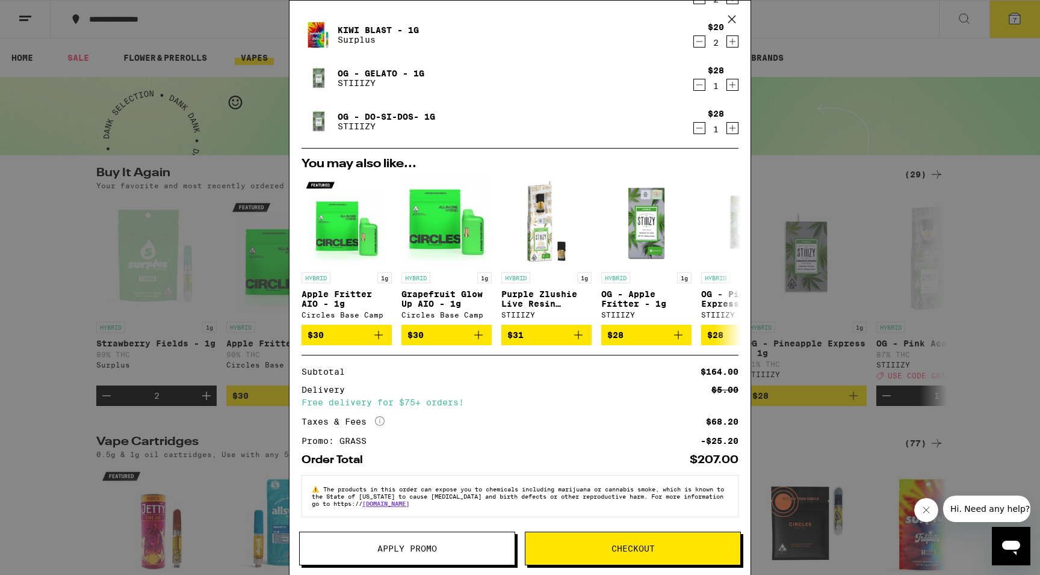
click at [632, 551] on span "Checkout" at bounding box center [632, 549] width 43 height 8
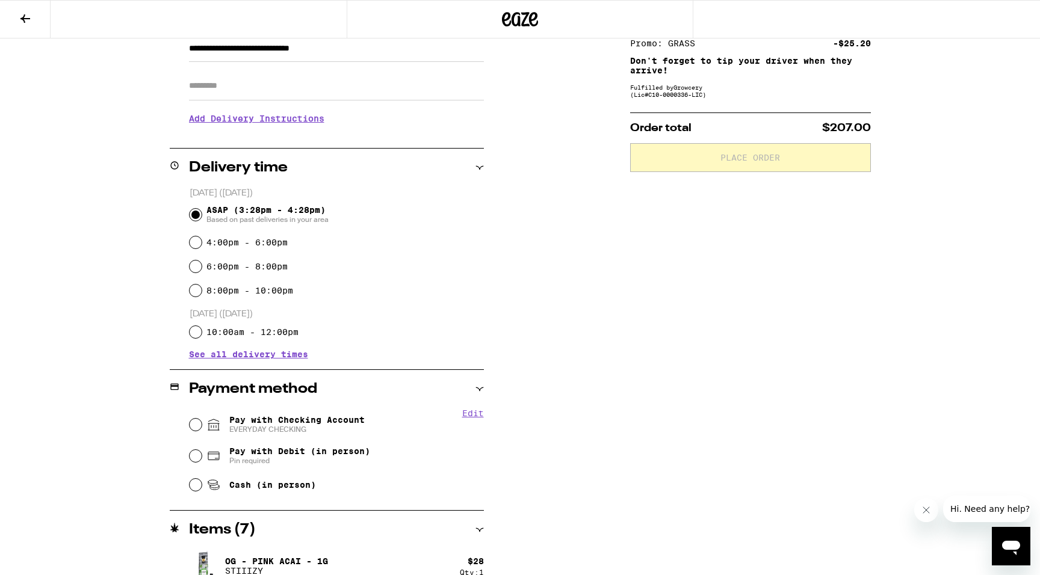
scroll to position [202, 0]
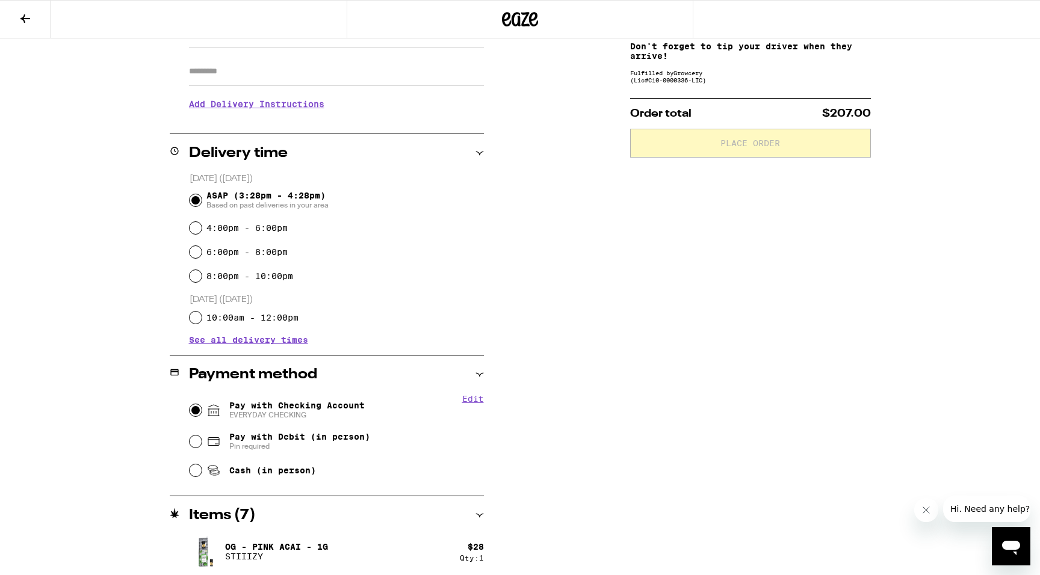
click at [197, 413] on input "Pay with Checking Account EVERYDAY CHECKING" at bounding box center [196, 410] width 12 height 12
radio input "true"
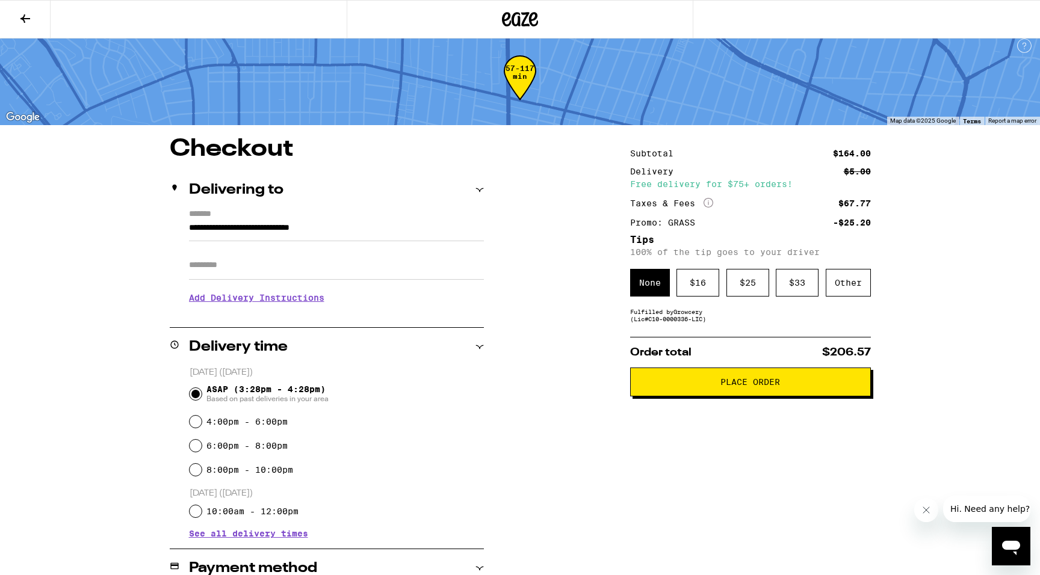
scroll to position [0, 0]
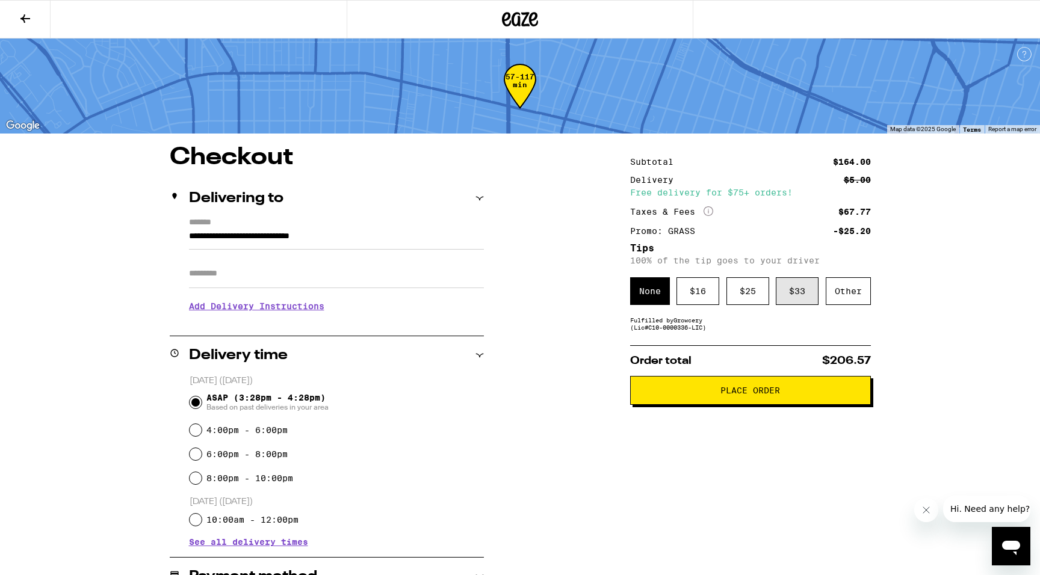
click at [806, 295] on div "$ 33" at bounding box center [797, 291] width 43 height 28
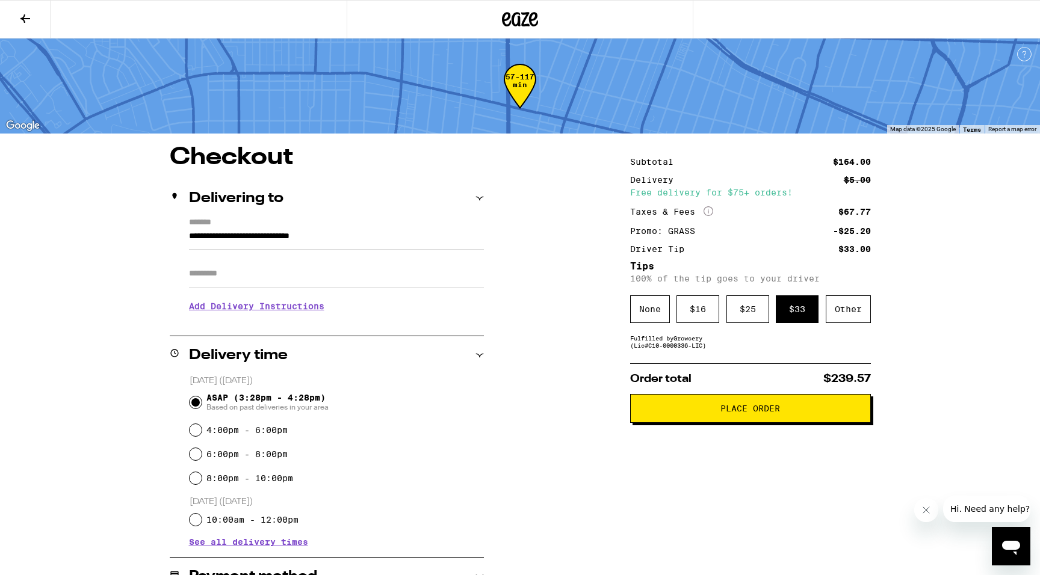
click at [726, 412] on span "Place Order" at bounding box center [750, 408] width 60 height 8
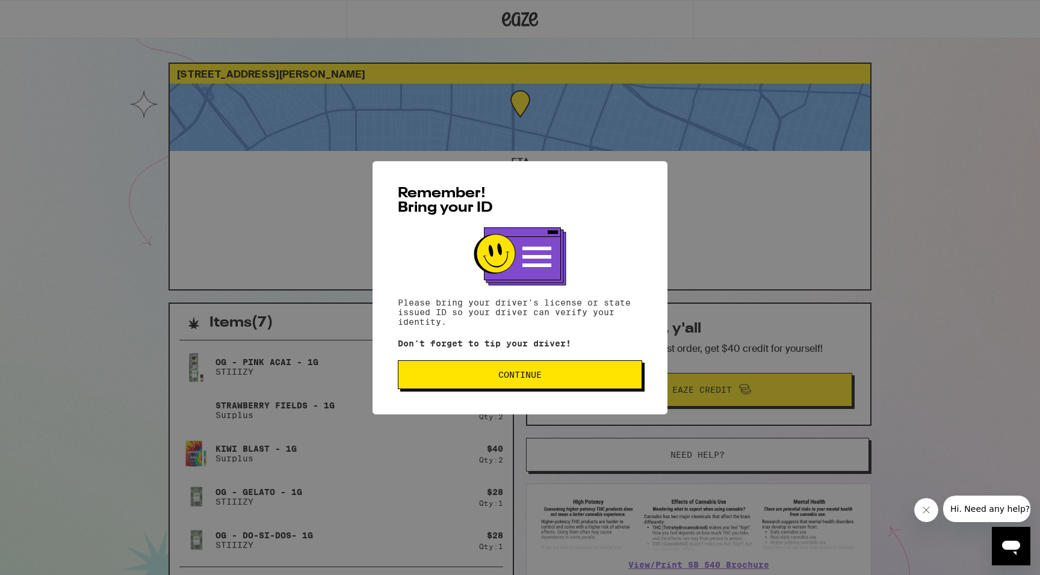
click at [570, 376] on span "Continue" at bounding box center [520, 375] width 224 height 8
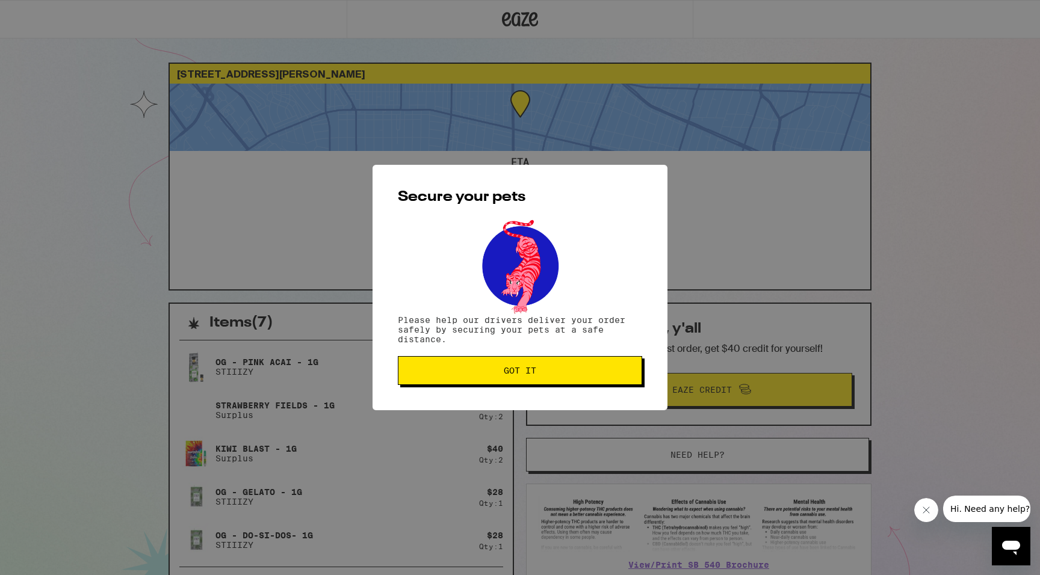
click at [570, 375] on span "Got it" at bounding box center [520, 370] width 224 height 8
